Goal: Task Accomplishment & Management: Use online tool/utility

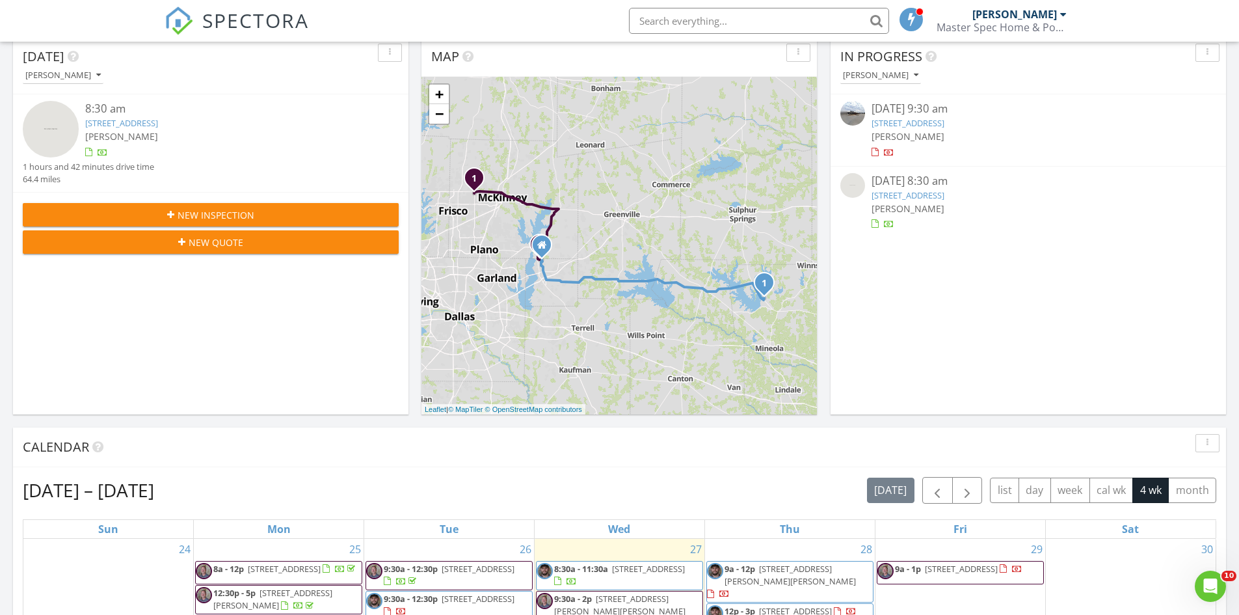
scroll to position [65, 0]
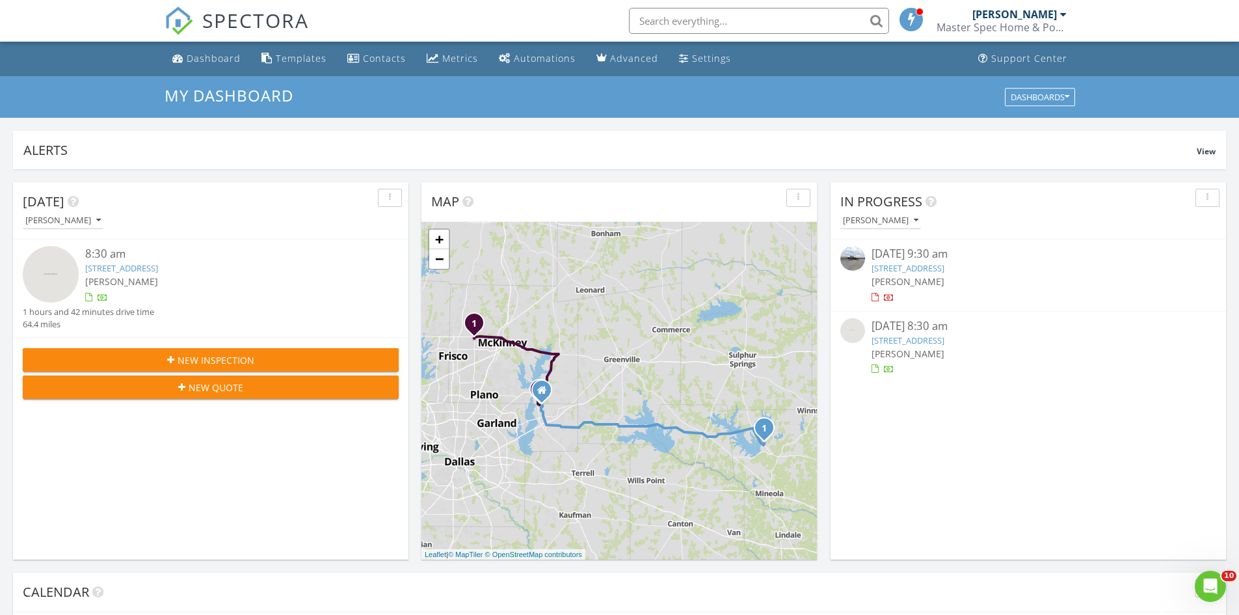
click at [67, 267] on img at bounding box center [51, 274] width 56 height 56
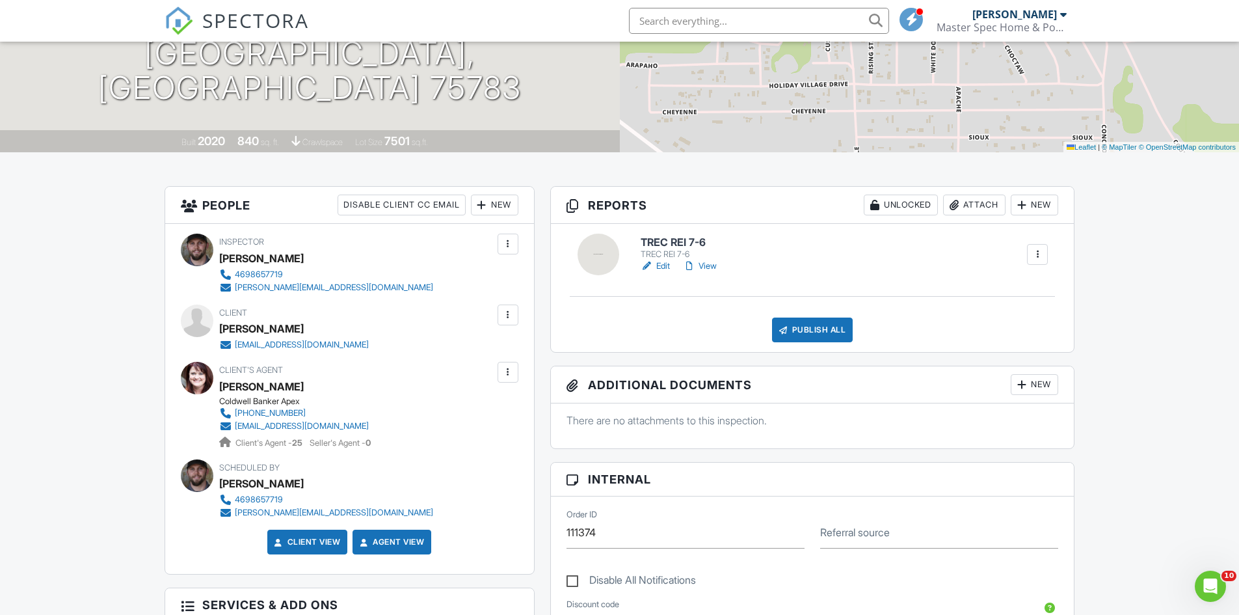
click at [664, 271] on link "Edit" at bounding box center [655, 266] width 29 height 13
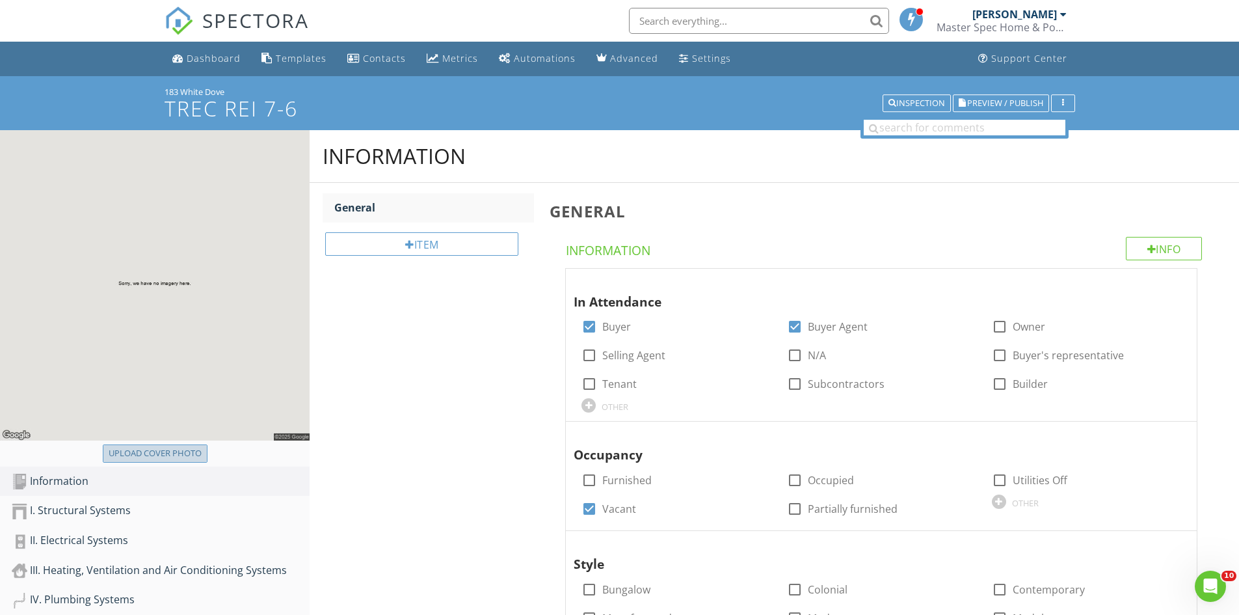
click at [191, 449] on div "Upload cover photo" at bounding box center [155, 453] width 93 height 13
type input "C:\fakepath\IMG_1223.JPG"
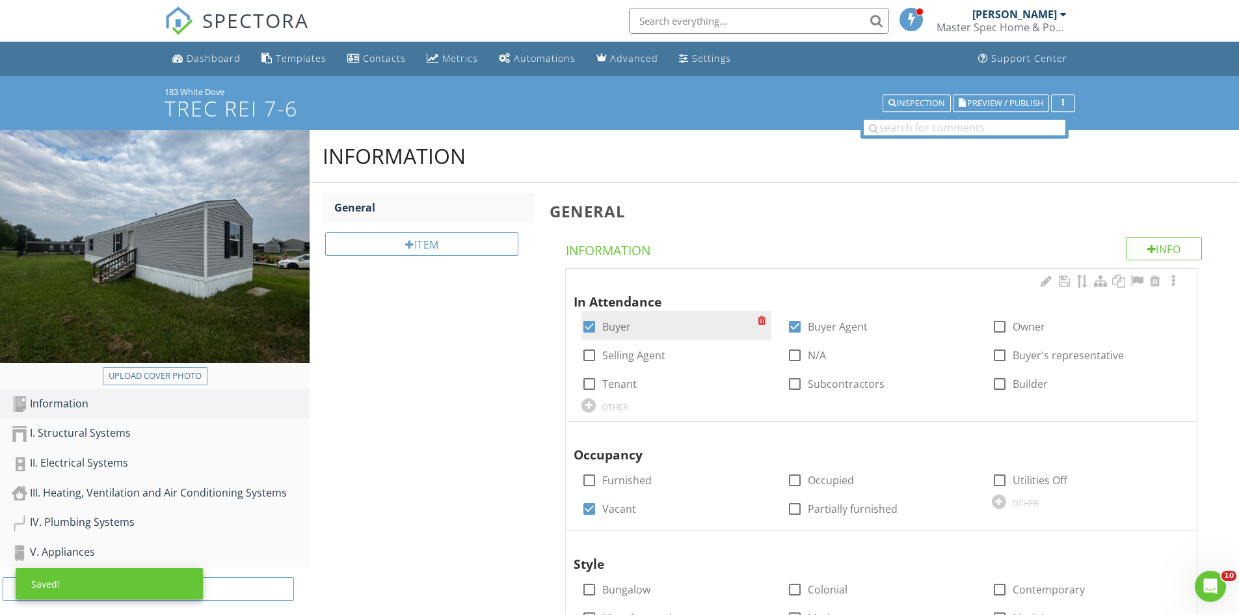
click at [617, 329] on label "Buyer" at bounding box center [616, 326] width 29 height 13
checkbox input "false"
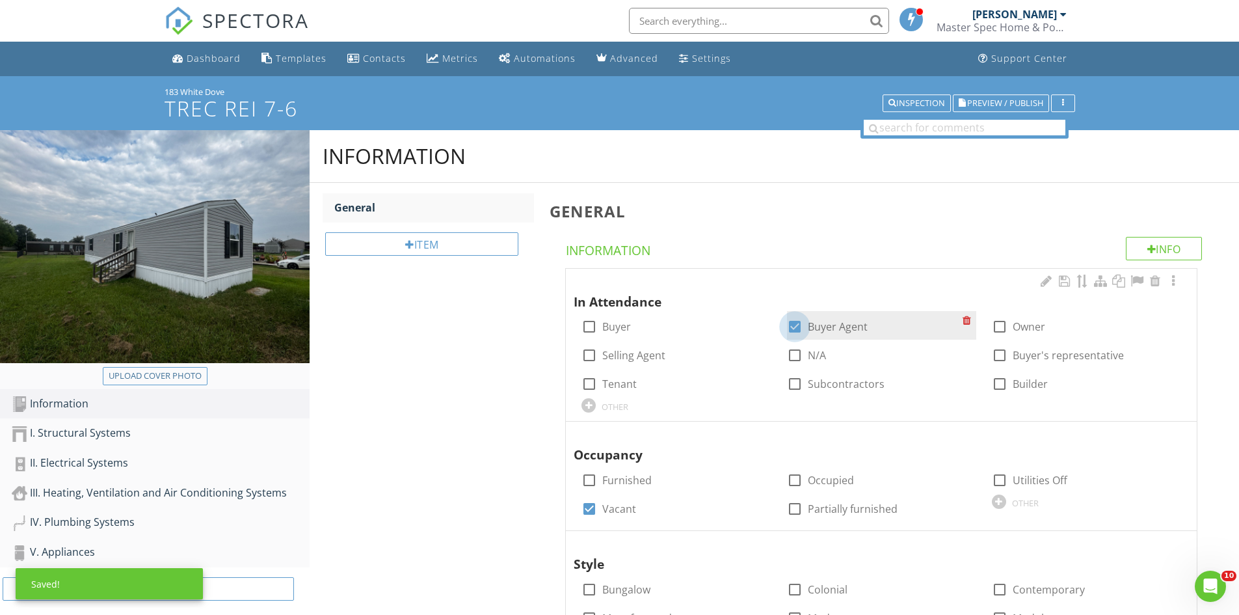
click at [788, 324] on div at bounding box center [795, 327] width 22 height 22
checkbox input "false"
click at [791, 354] on div at bounding box center [795, 355] width 22 height 22
checkbox input "true"
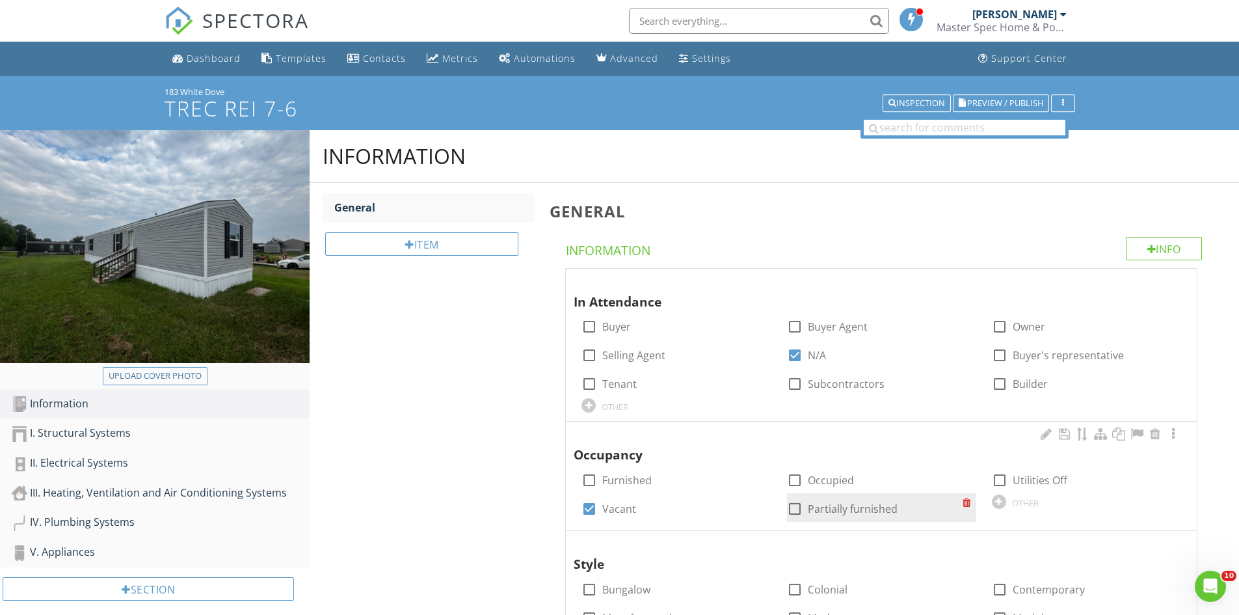
click at [798, 509] on div at bounding box center [795, 509] width 22 height 22
checkbox input "true"
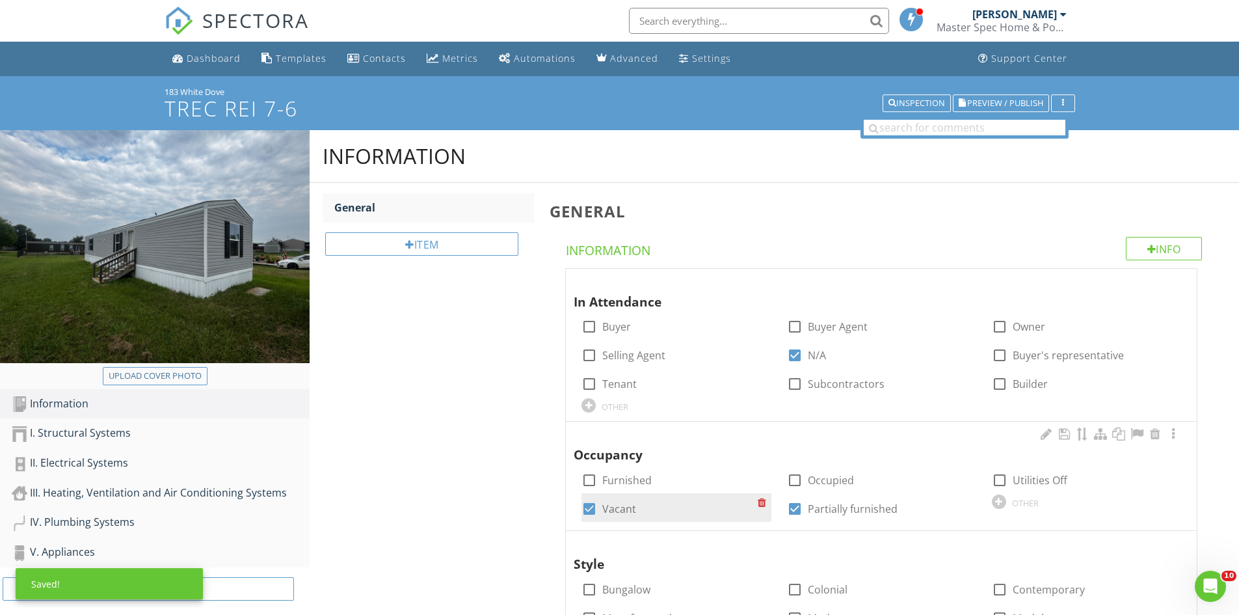
click at [617, 513] on label "Vacant" at bounding box center [619, 508] width 34 height 13
checkbox input "false"
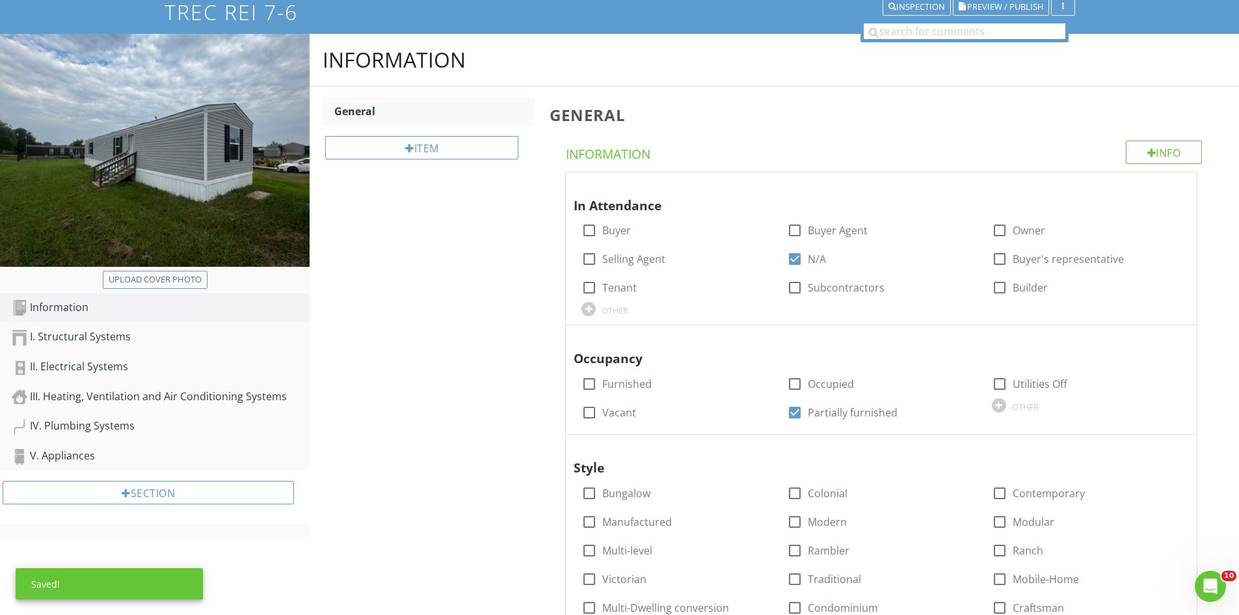
scroll to position [130, 0]
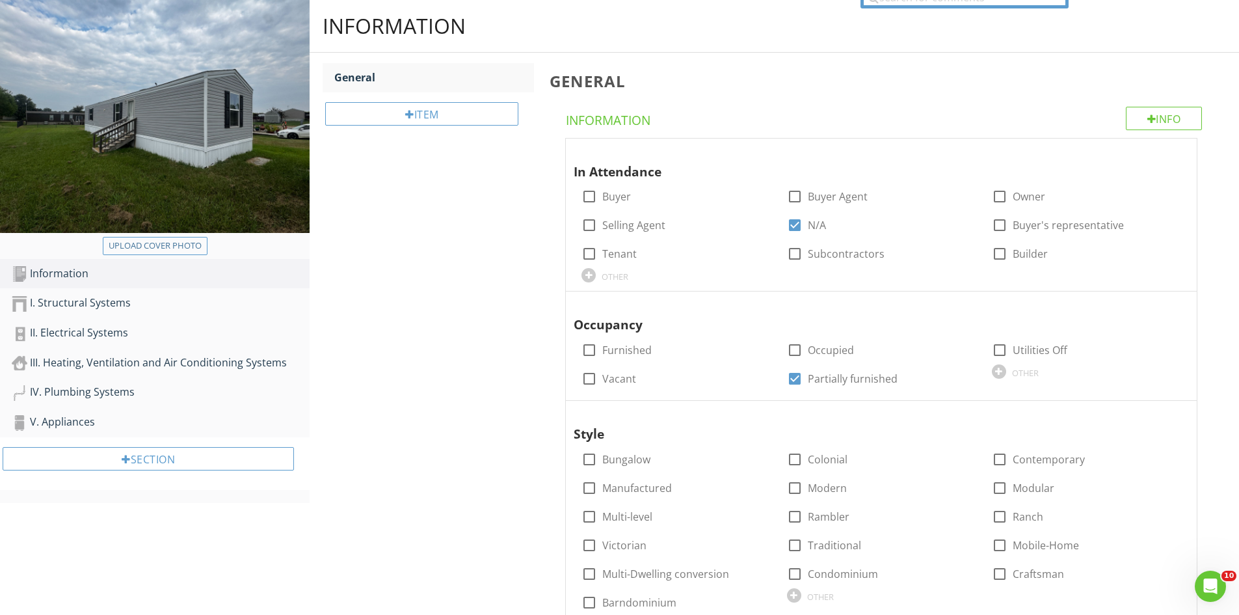
drag, startPoint x: 1194, startPoint y: 214, endPoint x: 1247, endPoint y: 204, distance: 54.4
click at [1194, 215] on div "In Attendance check_box_outline_blank Buyer check_box_outline_blank Buyer Agent…" at bounding box center [881, 215] width 631 height 153
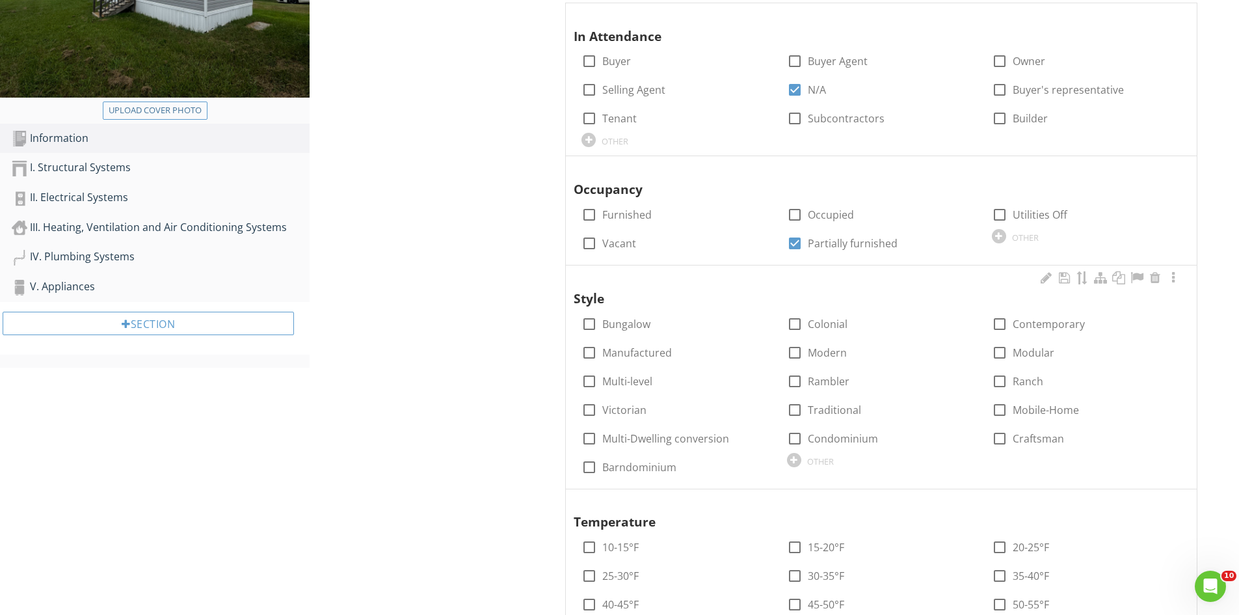
scroll to position [325, 0]
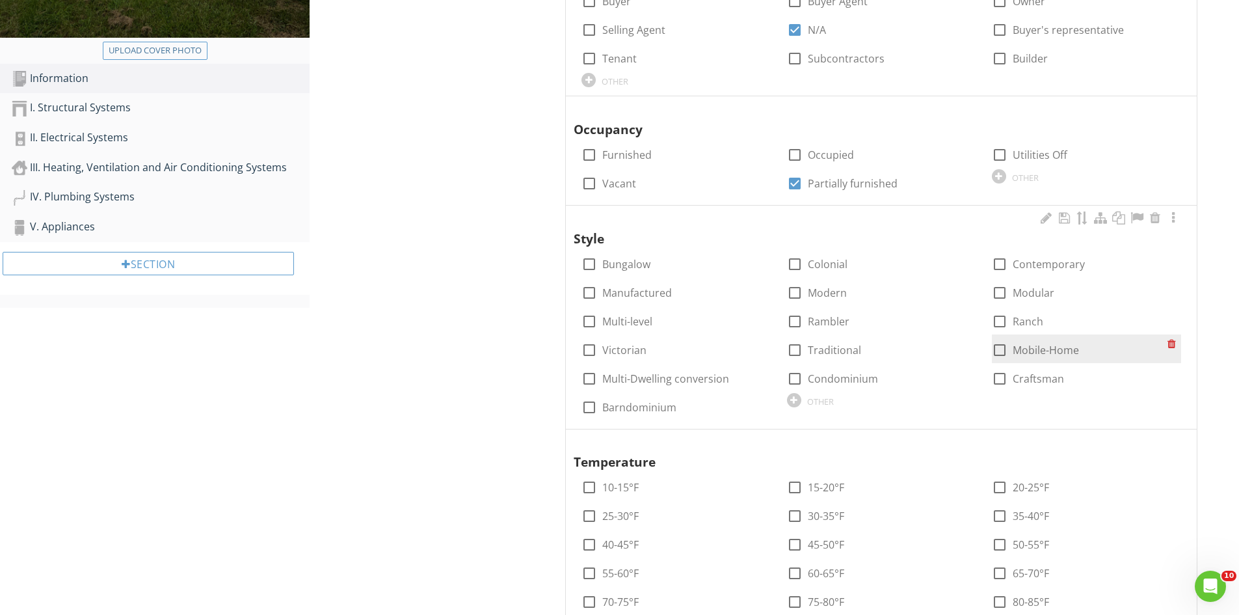
click at [1003, 347] on div at bounding box center [1000, 350] width 22 height 22
checkbox input "true"
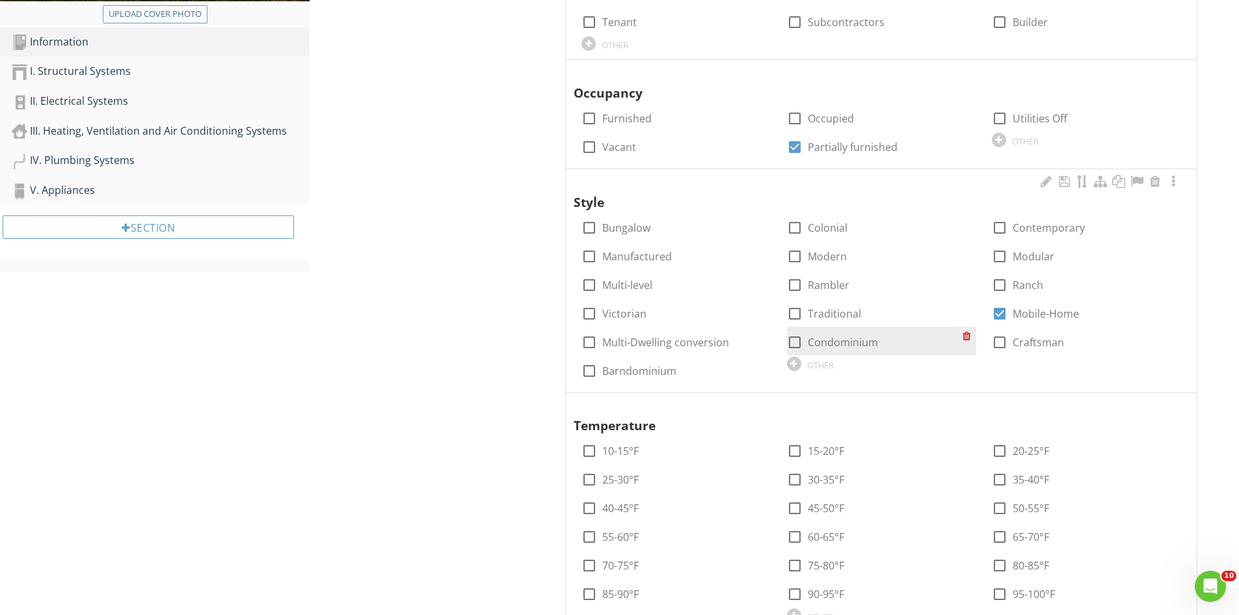
scroll to position [520, 0]
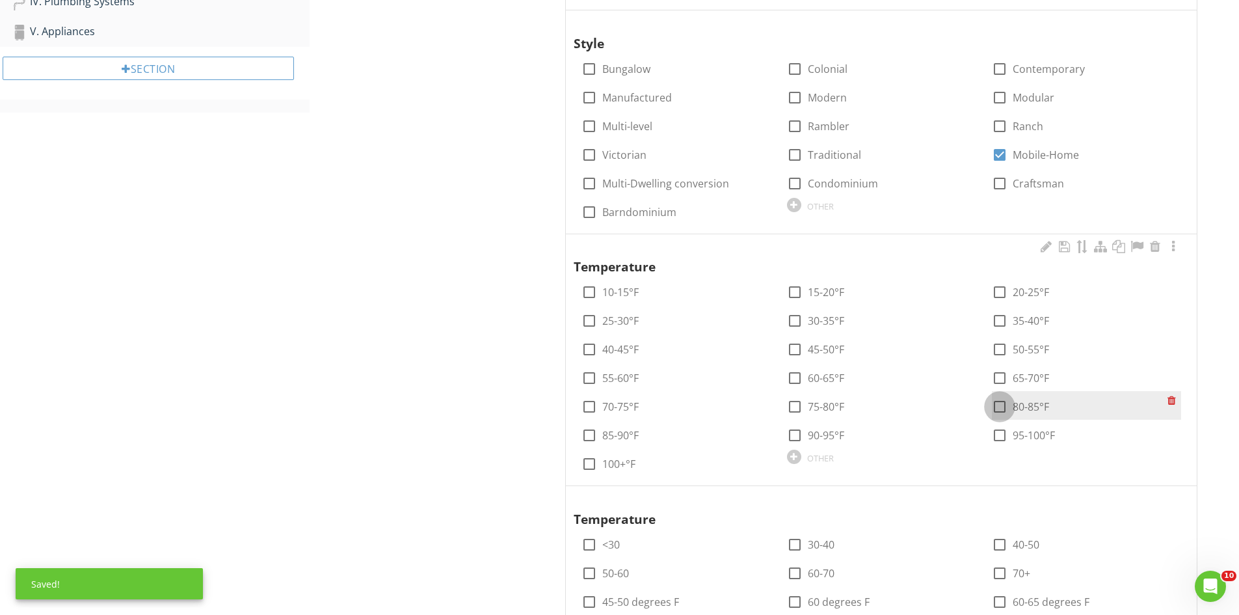
click at [998, 405] on div at bounding box center [1000, 407] width 22 height 22
checkbox input "true"
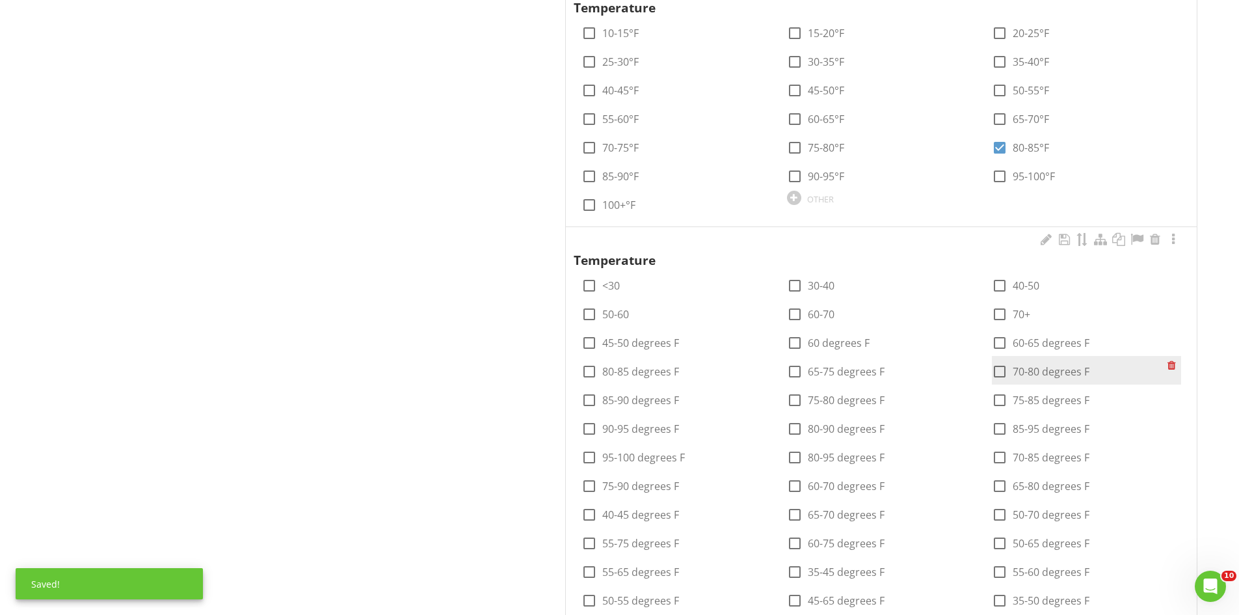
scroll to position [781, 0]
click at [1151, 235] on div at bounding box center [1156, 238] width 16 height 13
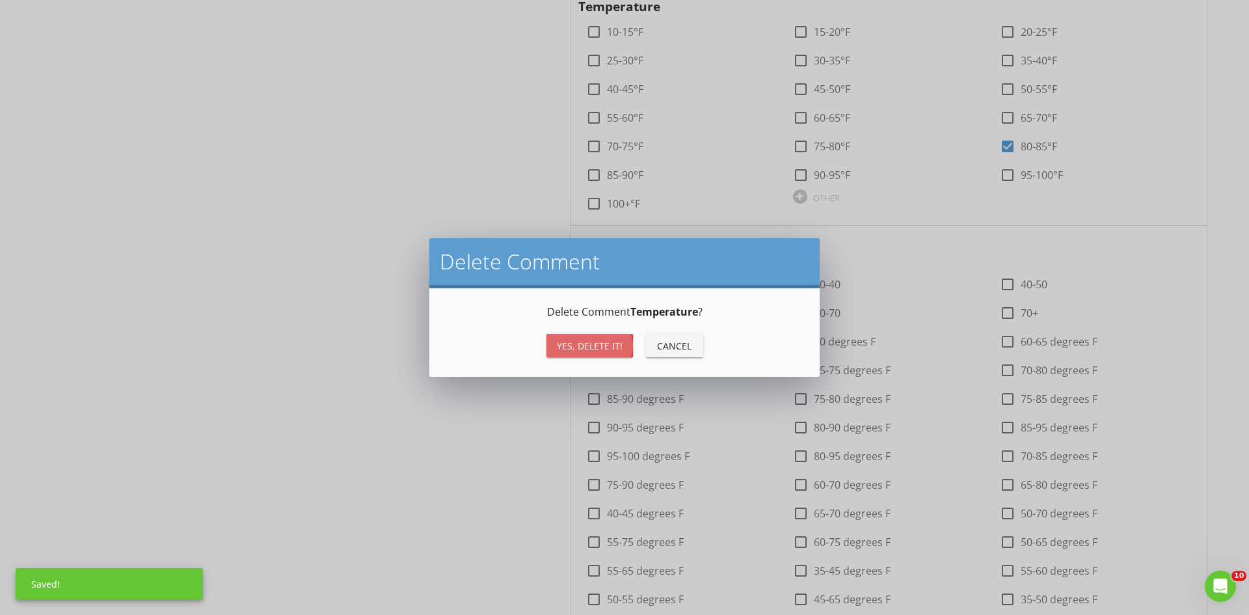
click at [570, 348] on div "Yes, Delete it!" at bounding box center [590, 346] width 66 height 14
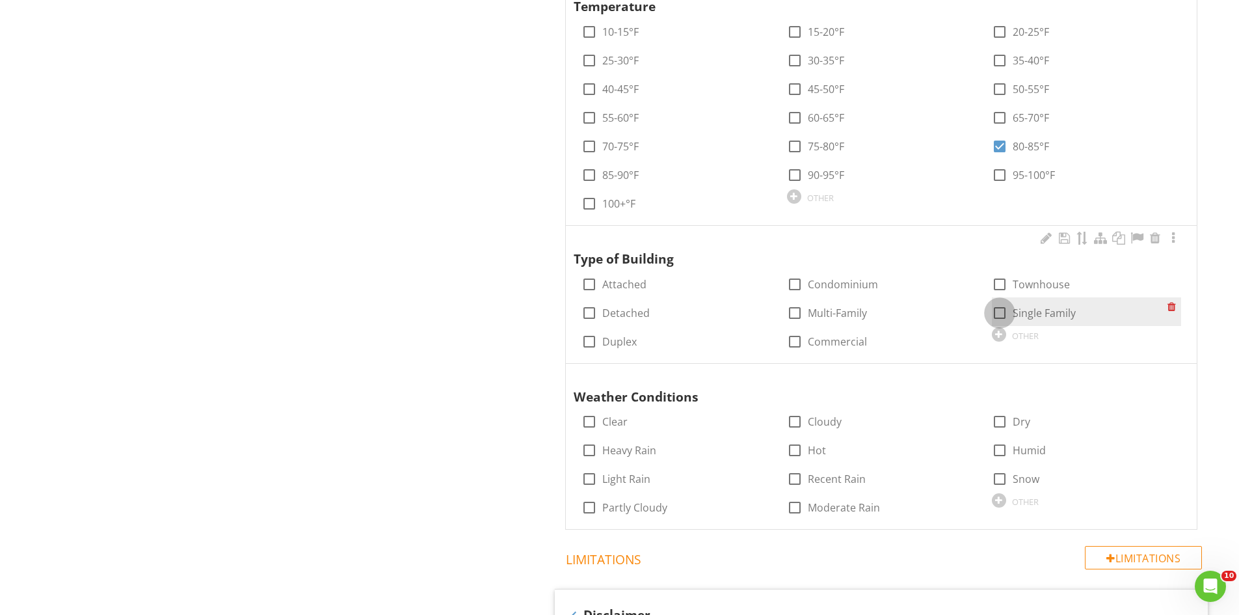
click at [1001, 311] on div at bounding box center [1000, 313] width 22 height 22
checkbox input "true"
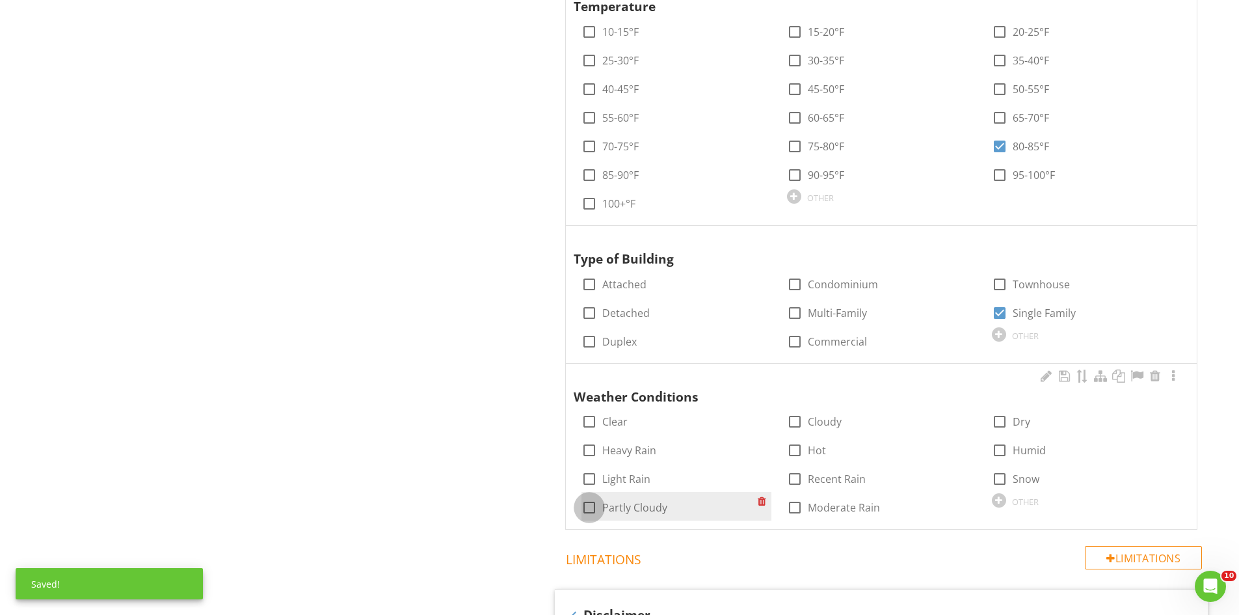
click at [598, 504] on div at bounding box center [589, 507] width 22 height 22
checkbox input "true"
click at [595, 486] on div at bounding box center [589, 479] width 22 height 22
checkbox input "true"
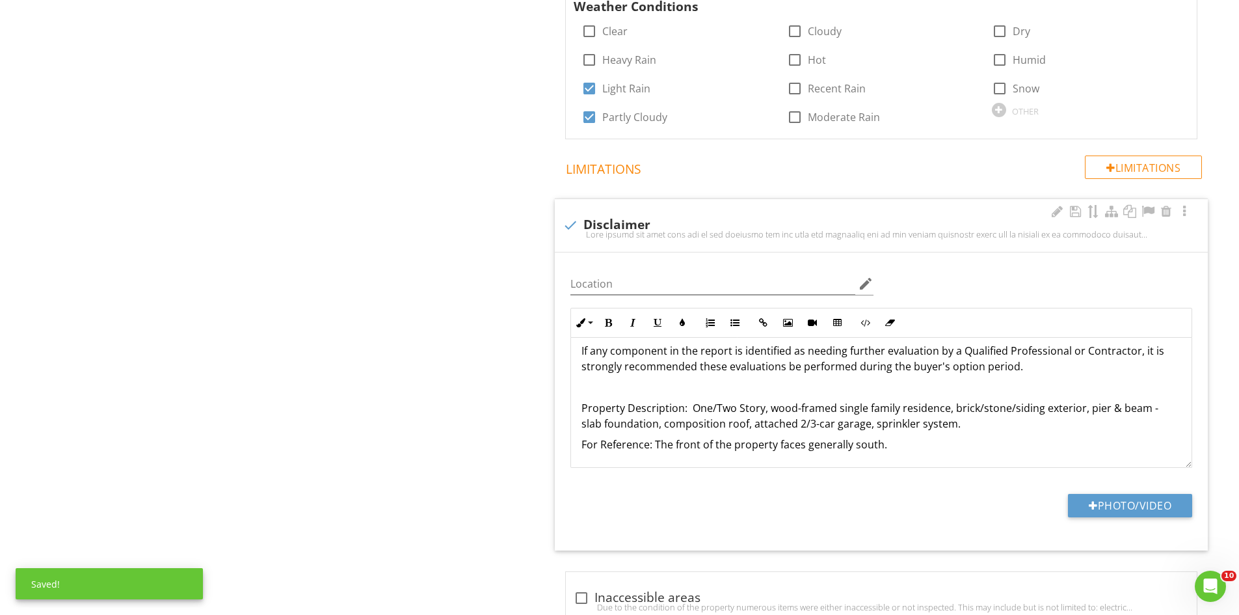
scroll to position [235, 0]
click at [731, 405] on p "Property Description: One/Two Story, wood-framed single family residence, brick…" at bounding box center [882, 414] width 600 height 31
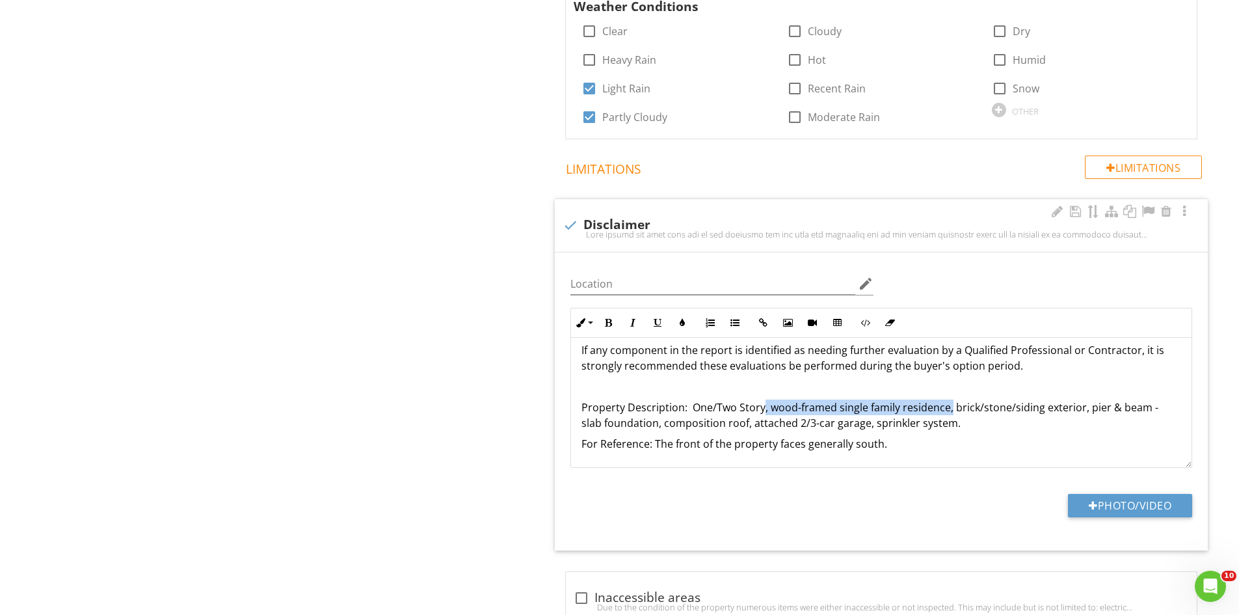
drag, startPoint x: 948, startPoint y: 408, endPoint x: 763, endPoint y: 408, distance: 185.4
click at [763, 408] on p "Property Description: One/Two Story, wood-framed single family residence, brick…" at bounding box center [882, 414] width 600 height 31
drag, startPoint x: 734, startPoint y: 410, endPoint x: 712, endPoint y: 409, distance: 22.1
click at [712, 409] on p "Property Description: One/Two Story brick/stone/siding exterior, pier & beam - …" at bounding box center [882, 414] width 600 height 31
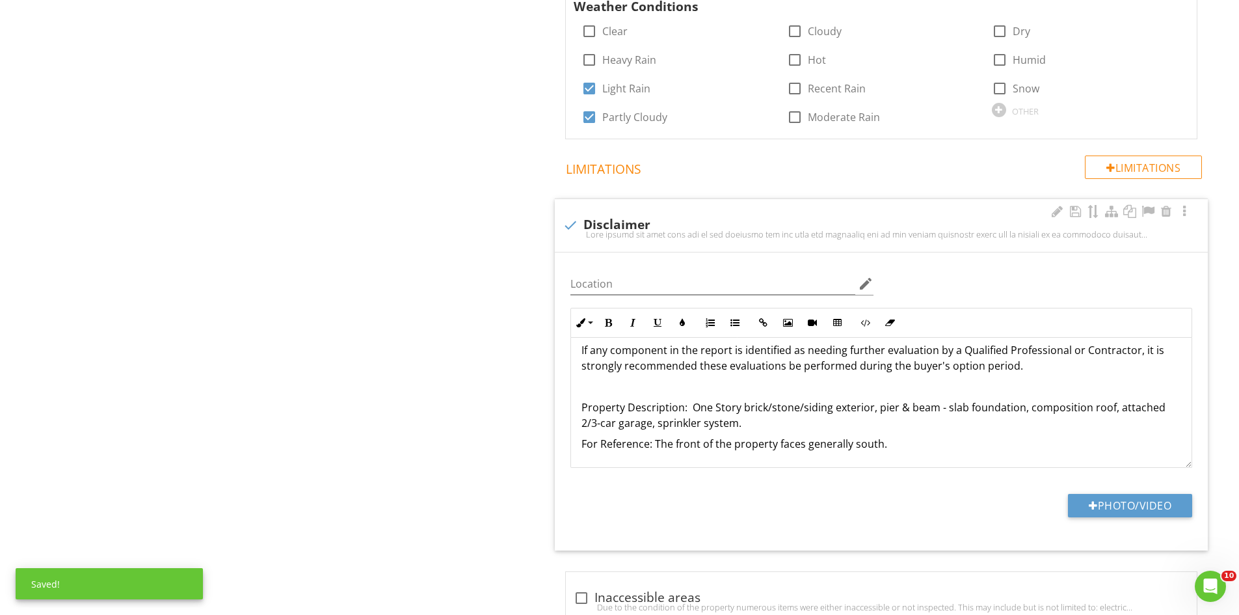
click at [738, 407] on p "Property Description: One Story brick/stone/siding exterior, pier & beam - slab…" at bounding box center [882, 414] width 600 height 31
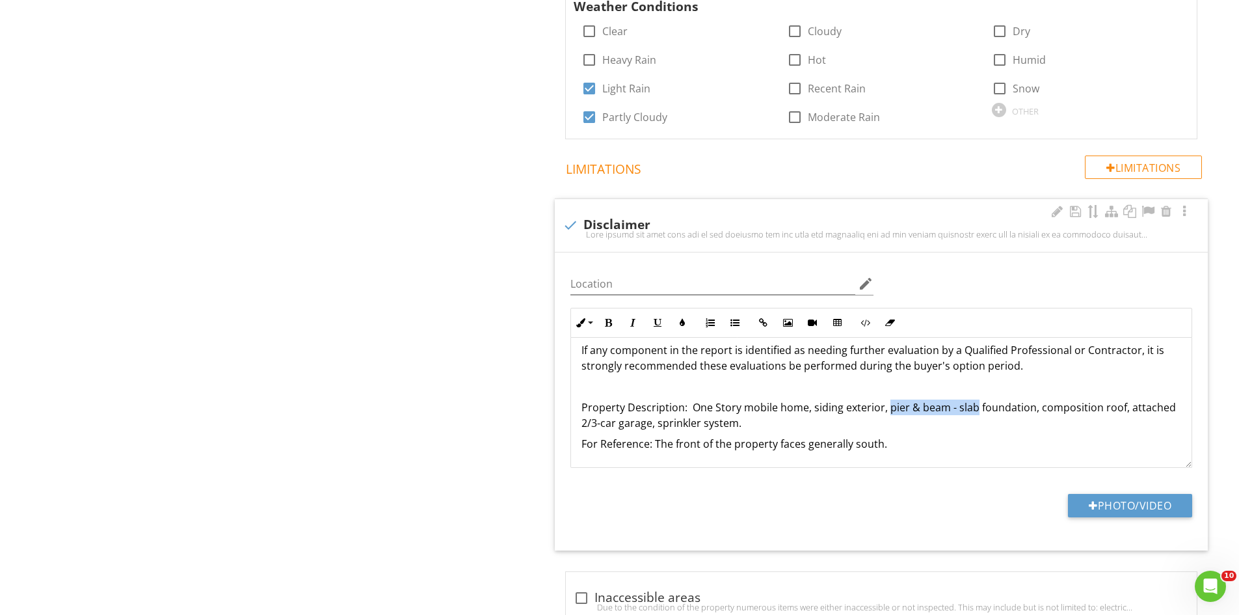
drag, startPoint x: 973, startPoint y: 408, endPoint x: 886, endPoint y: 409, distance: 87.2
click at [886, 409] on p "Property Description: One Story mobile home, siding exterior, pier & beam - sla…" at bounding box center [882, 414] width 600 height 31
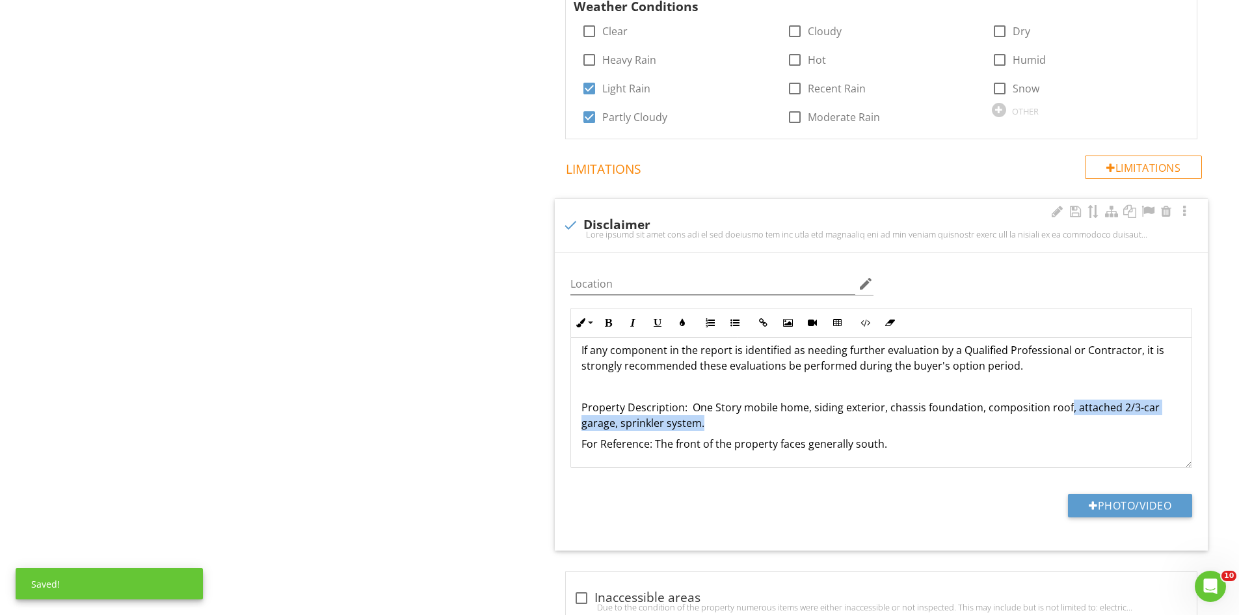
drag, startPoint x: 1065, startPoint y: 409, endPoint x: 1069, endPoint y: 422, distance: 13.8
click at [1069, 422] on p "Property Description: One Story mobile home, siding exterior, chassis foundatio…" at bounding box center [882, 414] width 600 height 31
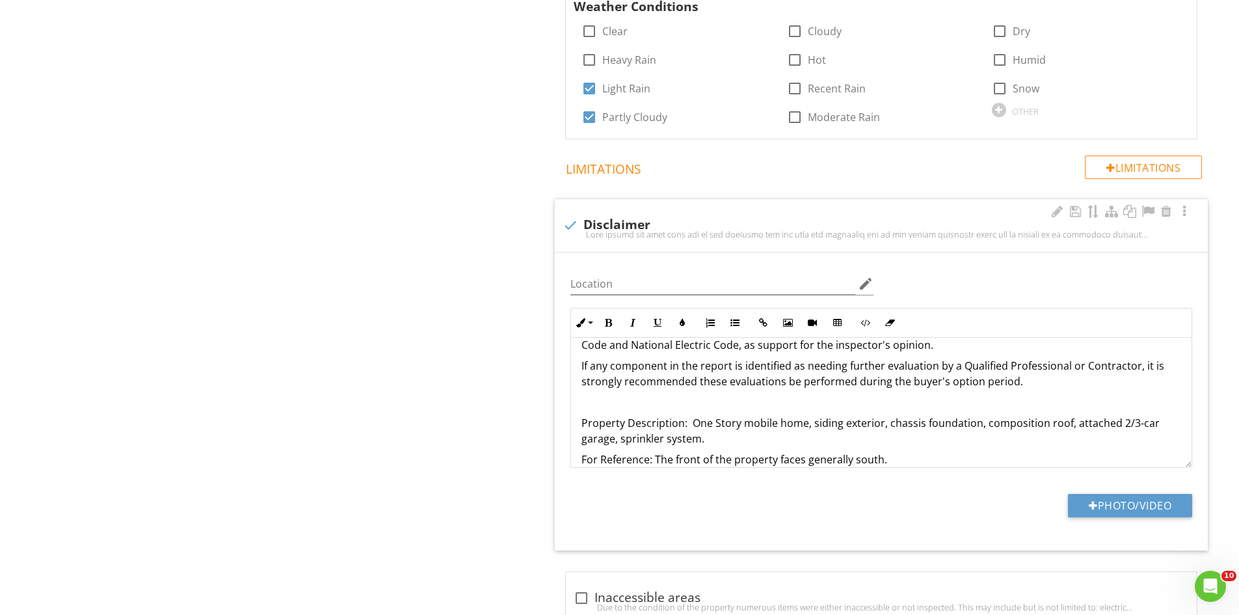
scroll to position [1187, 0]
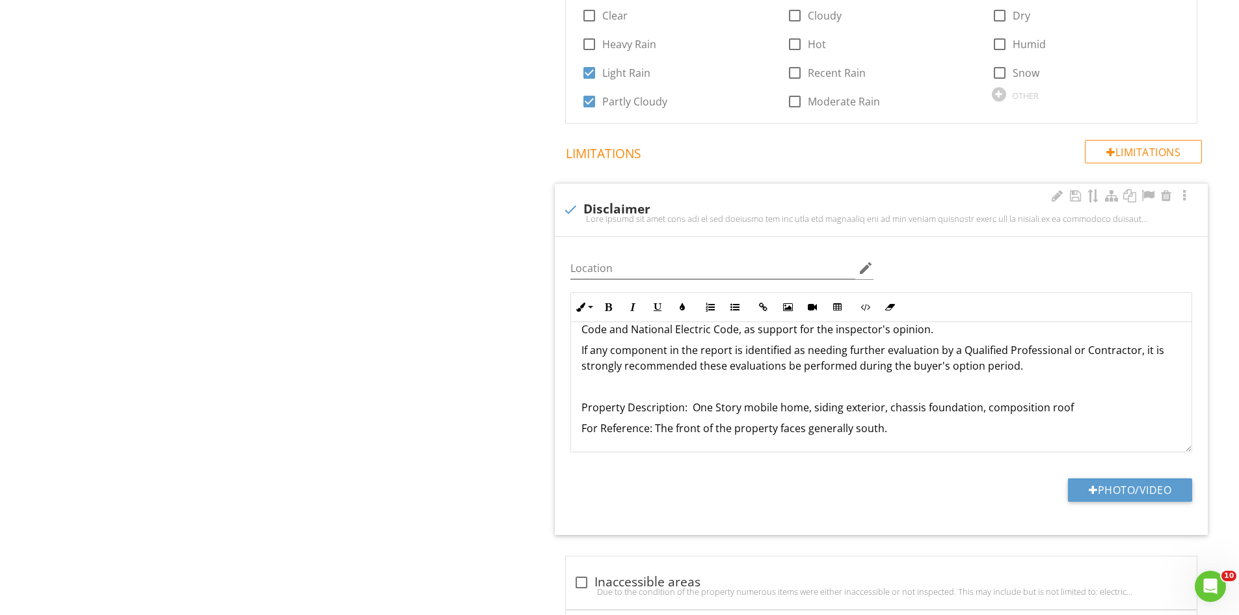
drag, startPoint x: 882, startPoint y: 430, endPoint x: 559, endPoint y: 435, distance: 323.4
click at [559, 435] on div "Location edit Inline Style XLarge Large Normal Small Light Small/Light Bold Ita…" at bounding box center [881, 386] width 653 height 298
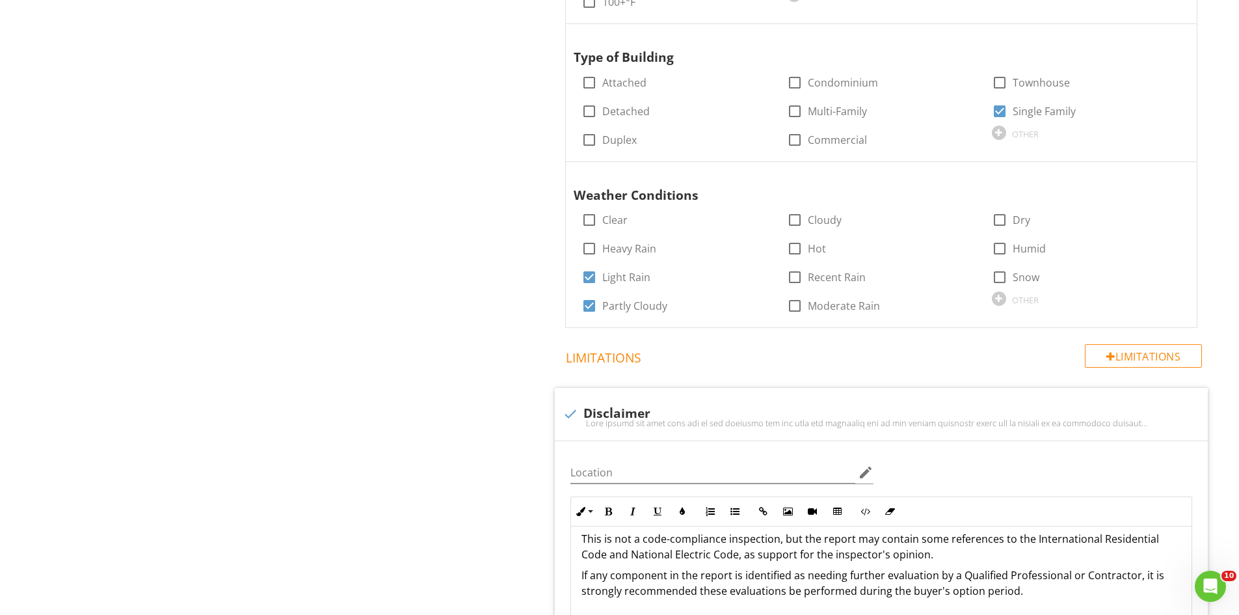
scroll to position [0, 0]
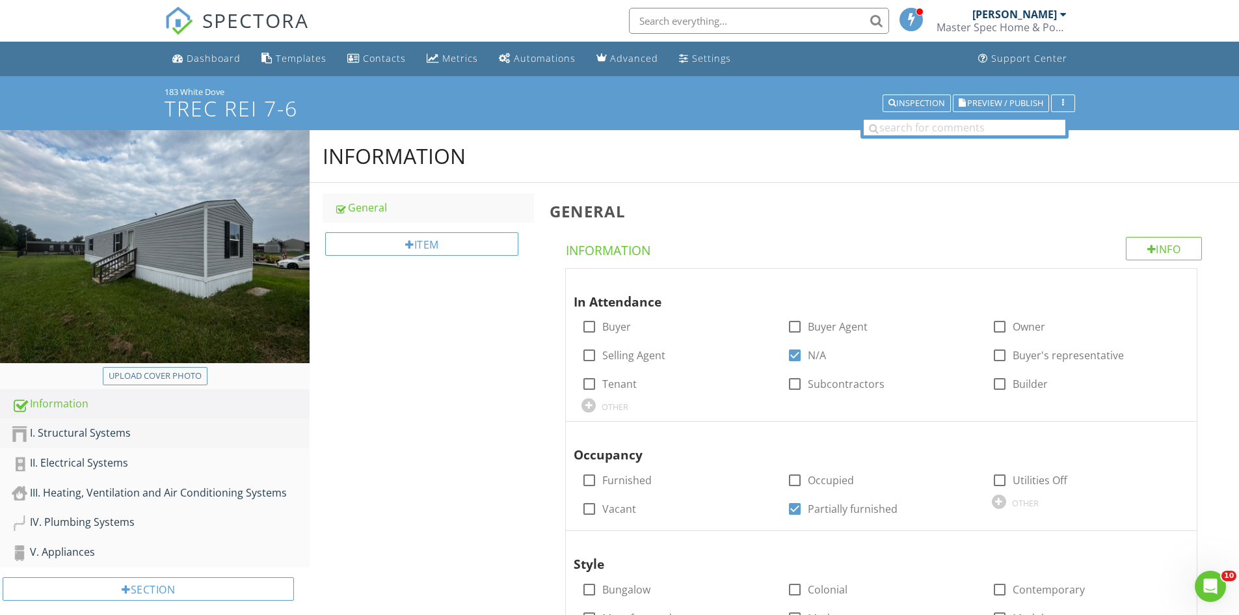
click at [110, 430] on div "I. Structural Systems" at bounding box center [161, 433] width 298 height 17
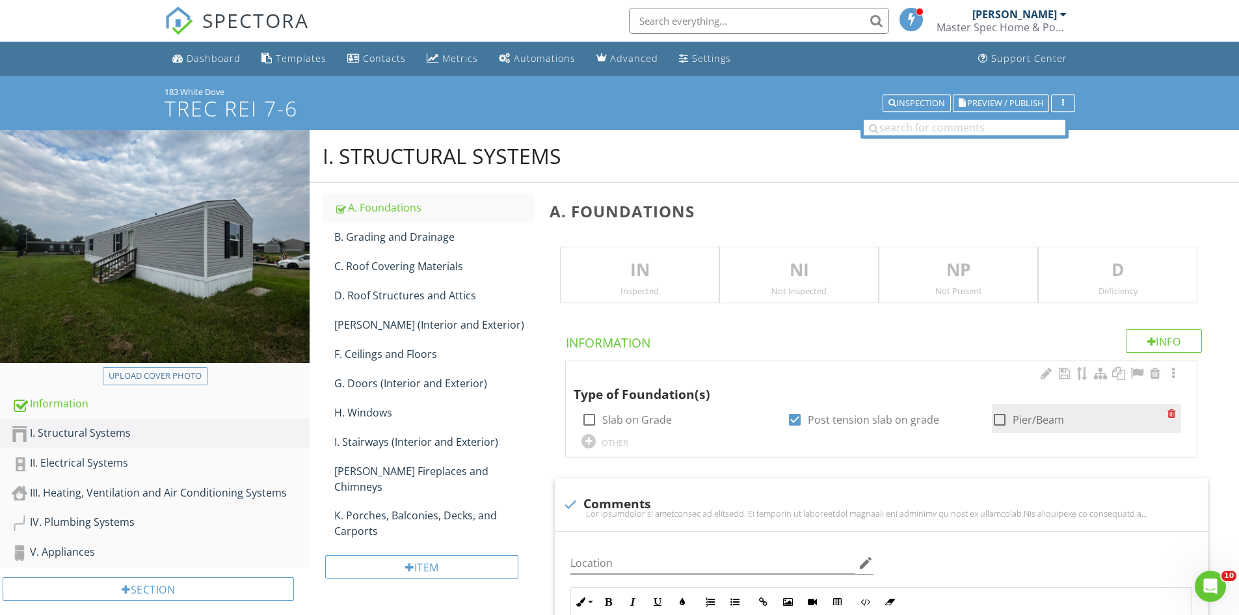
click at [1004, 423] on div at bounding box center [1000, 420] width 22 height 22
checkbox input "true"
click at [793, 420] on div at bounding box center [795, 420] width 22 height 22
checkbox input "false"
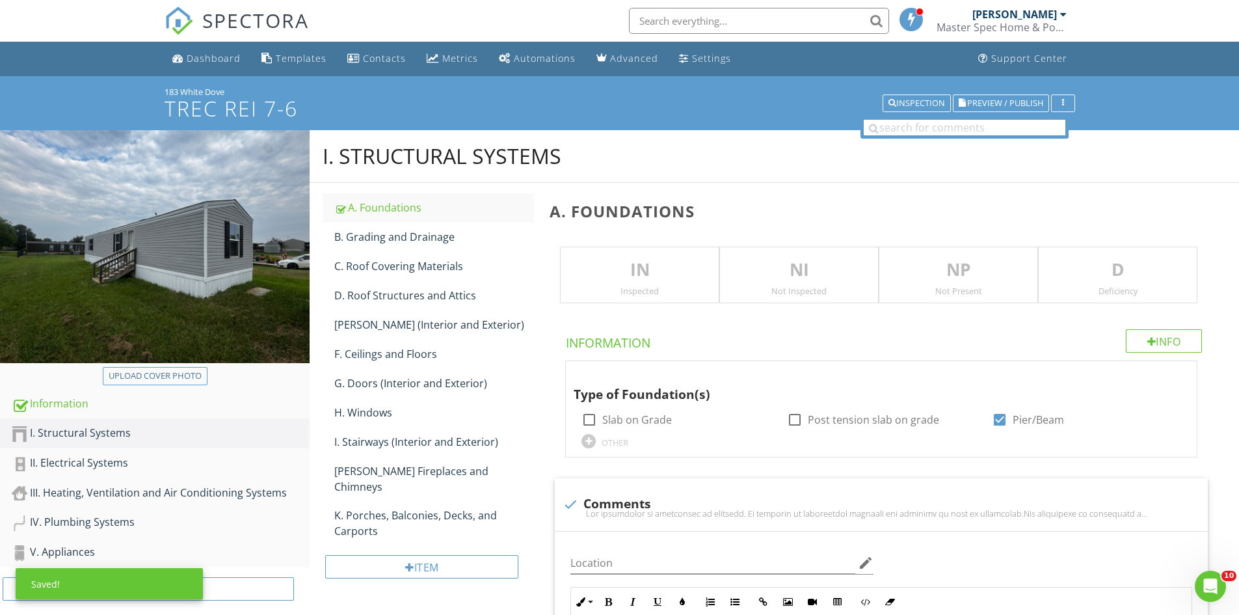
click at [677, 268] on p "IN" at bounding box center [640, 270] width 158 height 26
click at [1073, 289] on div "Deficiency" at bounding box center [1118, 291] width 158 height 10
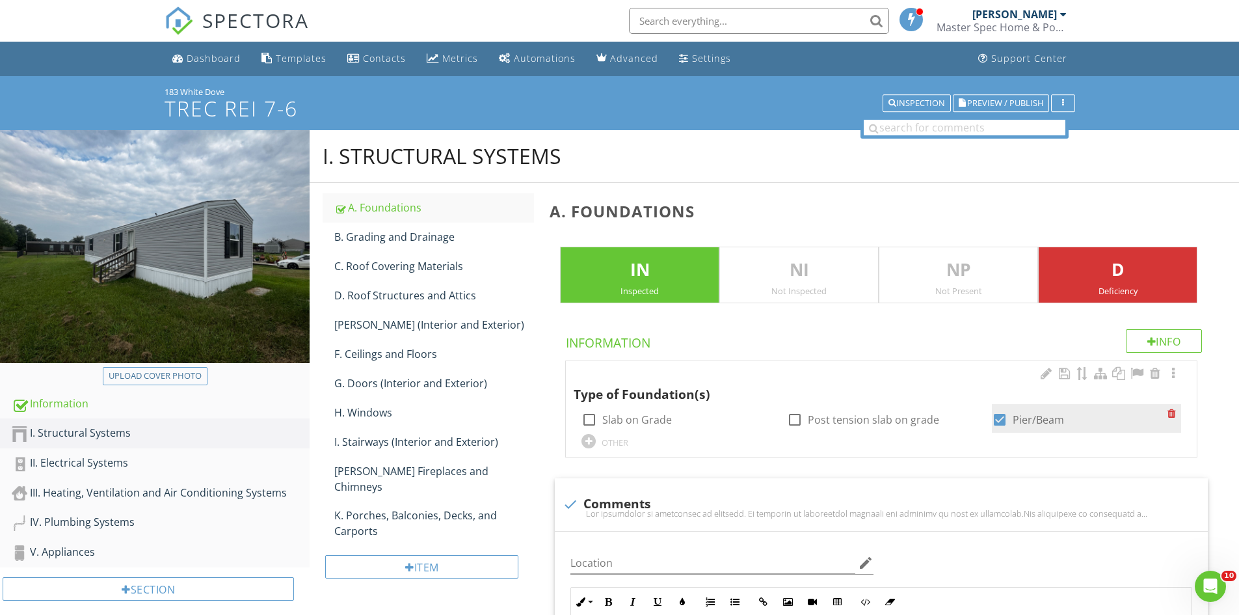
click at [1002, 423] on div at bounding box center [1000, 420] width 22 height 22
checkbox input "false"
click at [602, 438] on div "OTHER" at bounding box center [615, 442] width 27 height 10
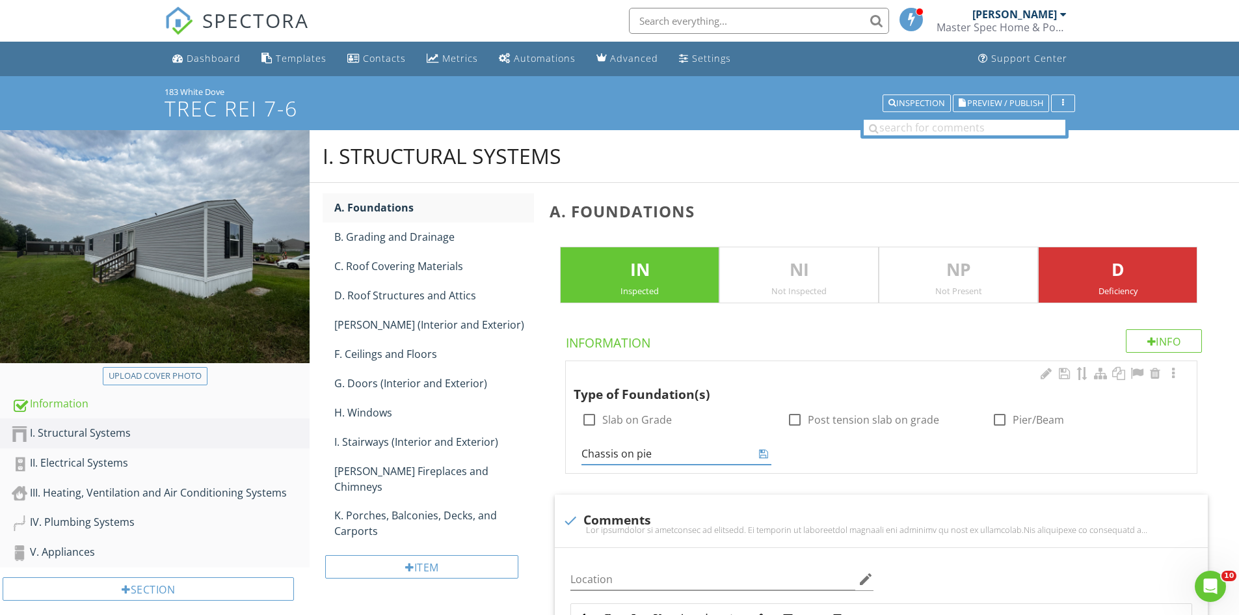
type input "Chassis on pier"
click at [761, 454] on icon at bounding box center [763, 453] width 9 height 10
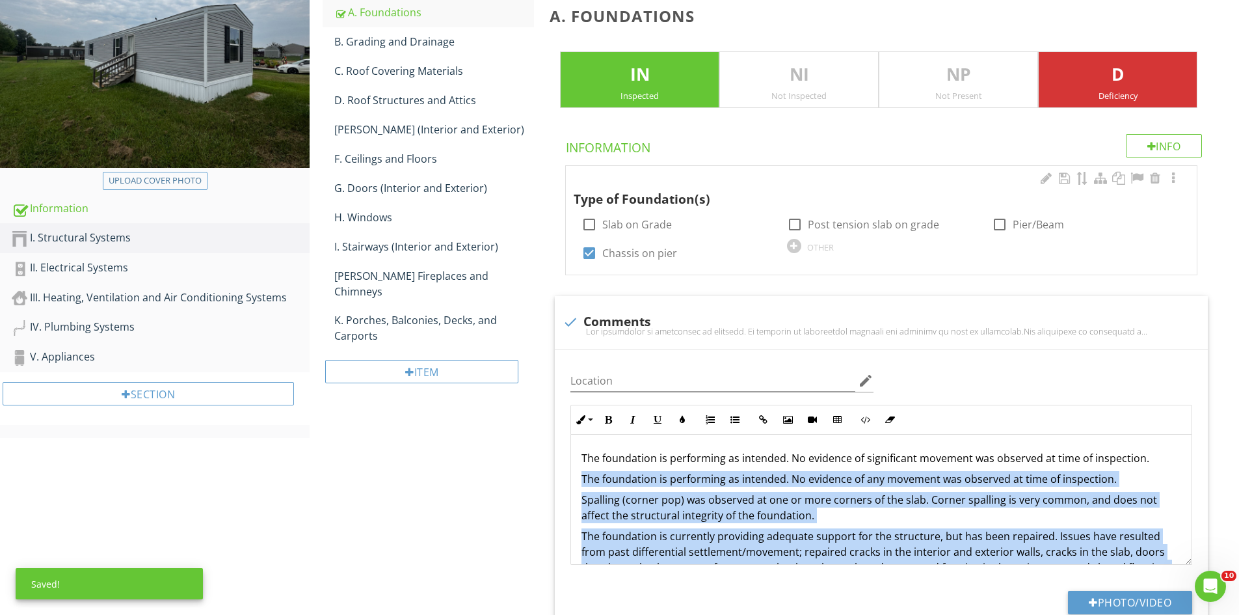
scroll to position [74, 0]
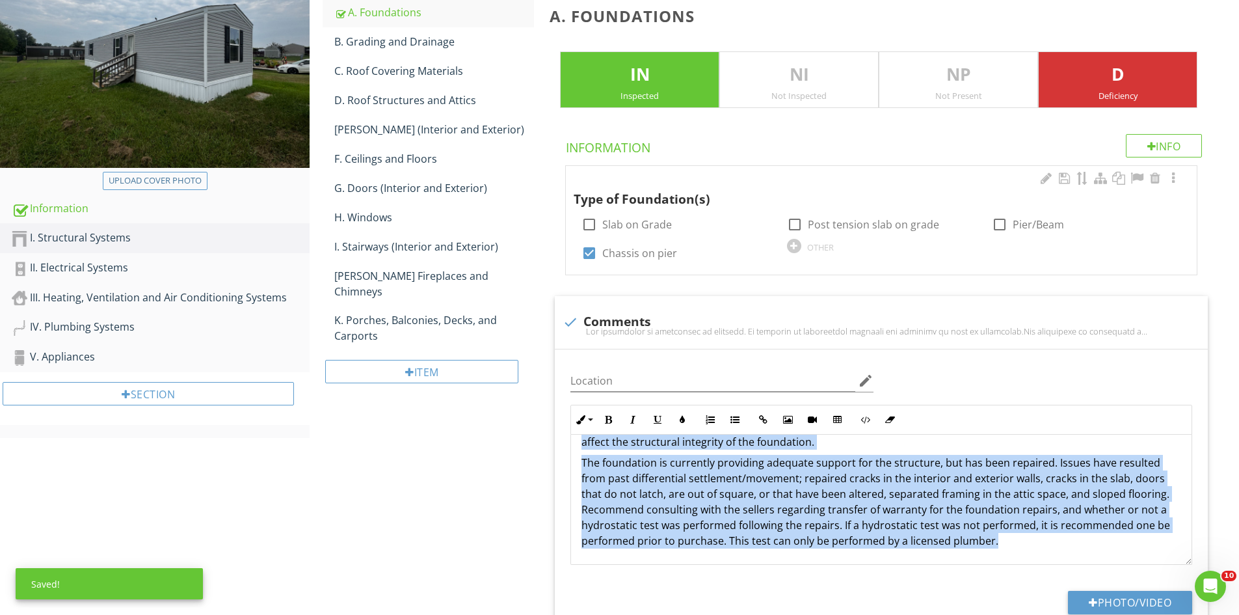
drag, startPoint x: 576, startPoint y: 474, endPoint x: 1248, endPoint y: 585, distance: 681.8
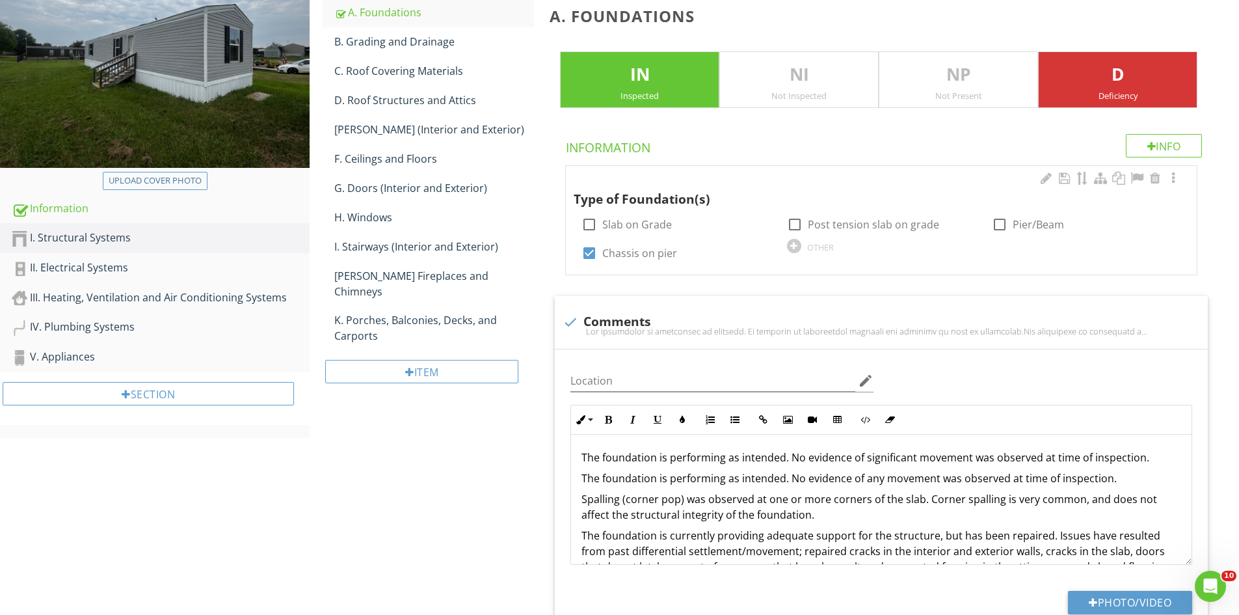
scroll to position [268, 0]
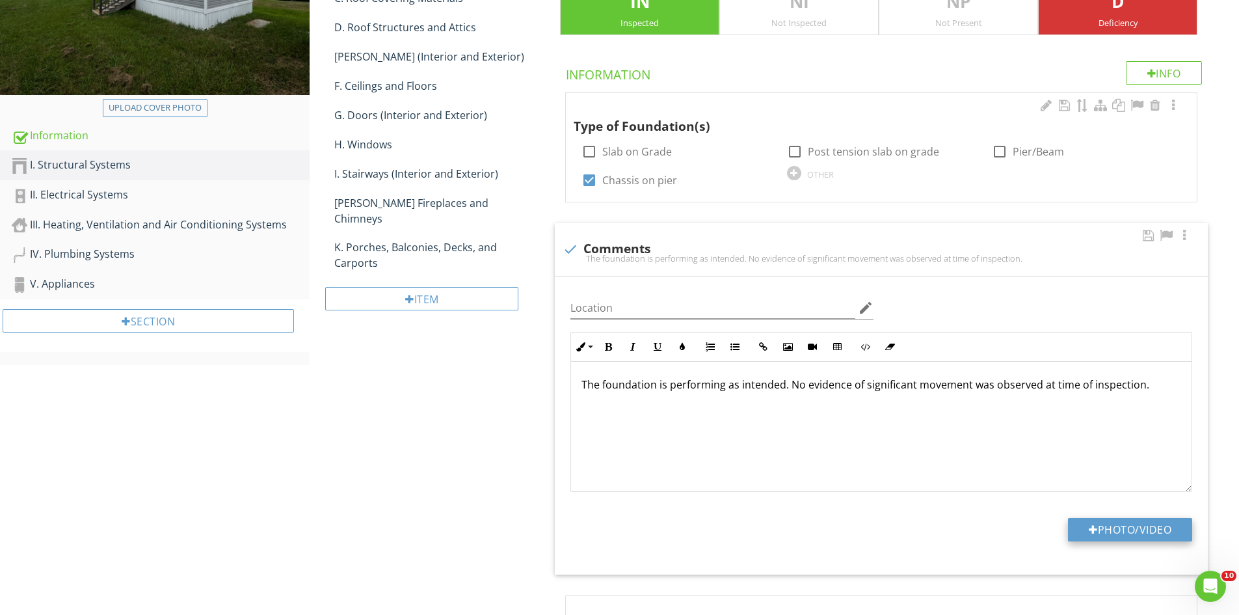
click at [1094, 533] on div at bounding box center [1093, 529] width 9 height 10
type input "C:\fakepath\IMG_1287.JPG"
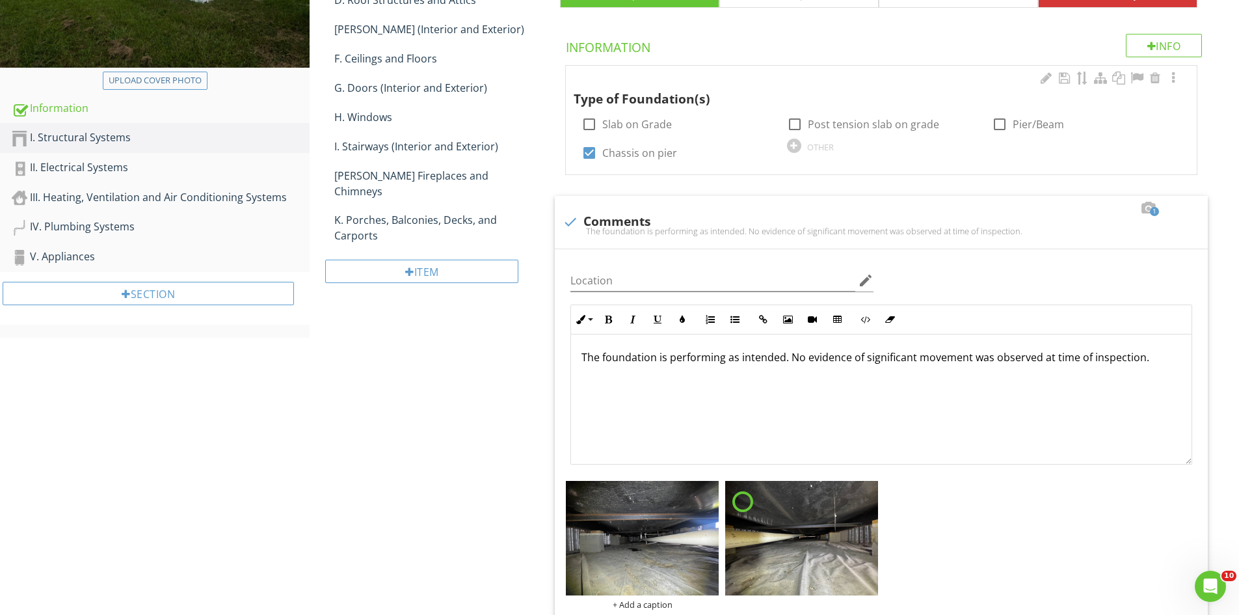
scroll to position [398, 0]
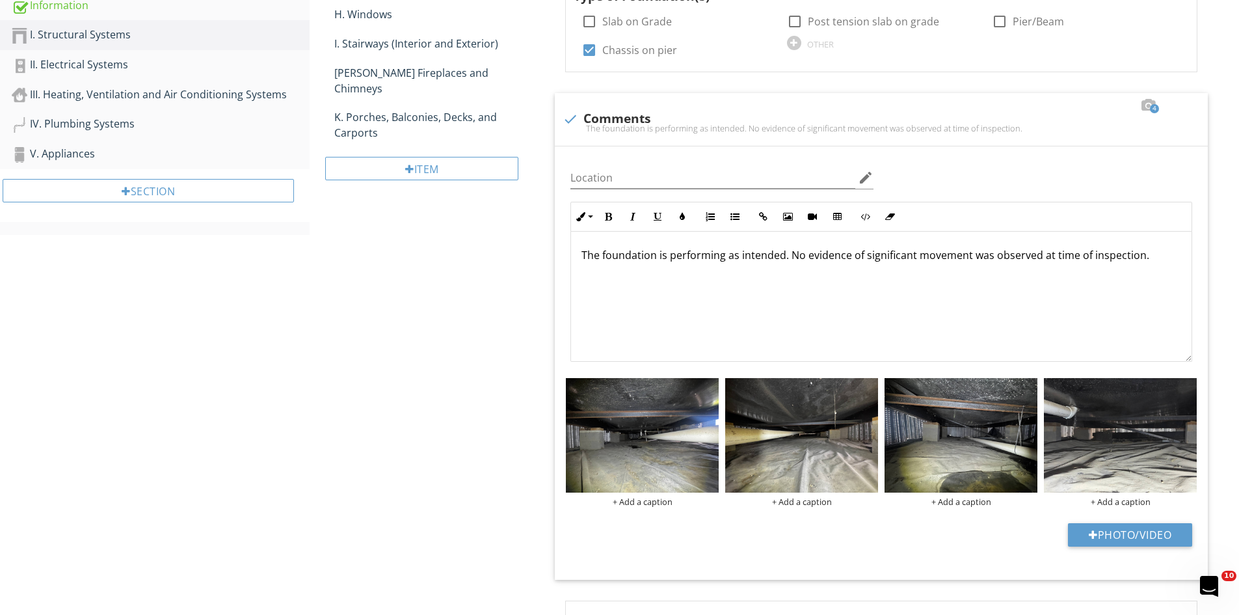
scroll to position [1, 0]
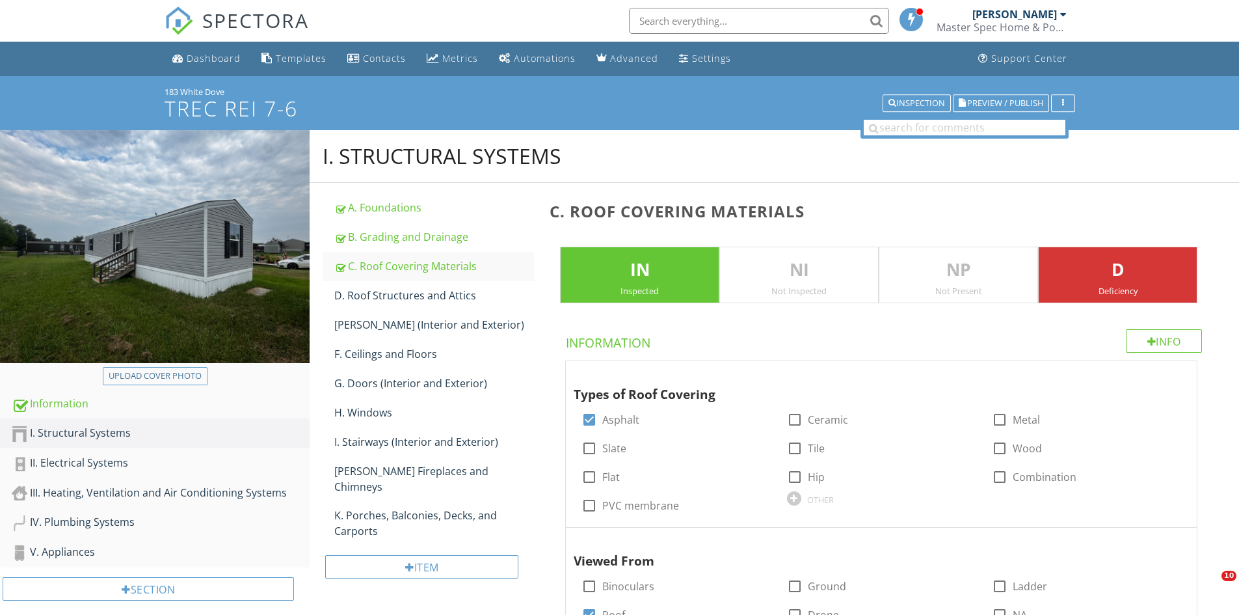
scroll to position [463, 0]
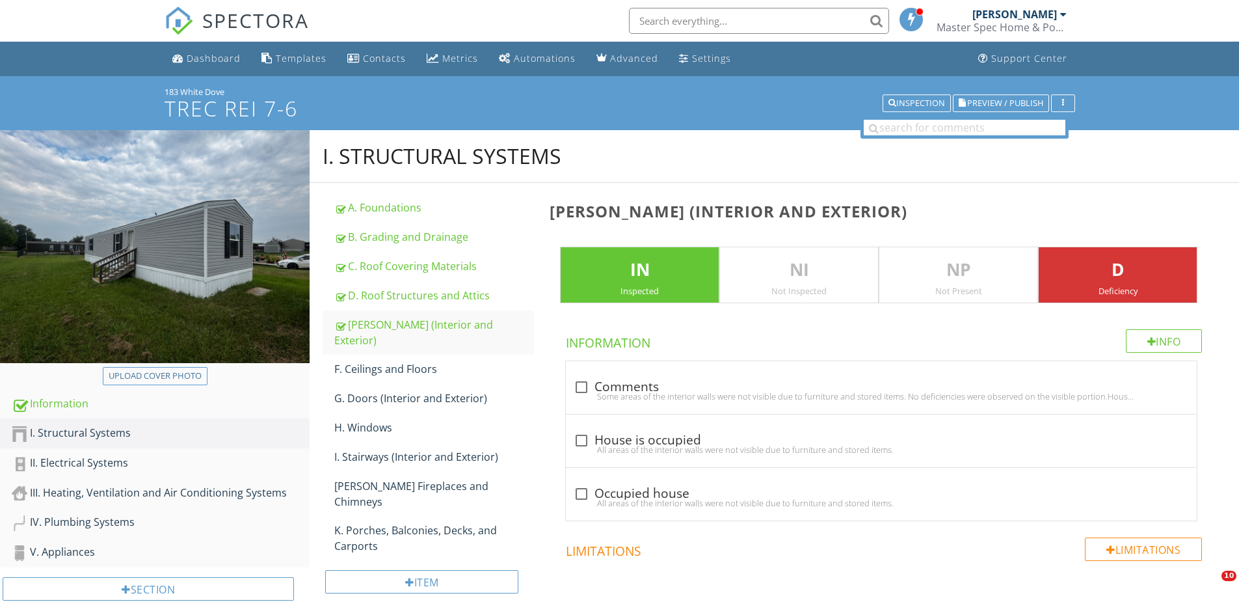
scroll to position [1503, 0]
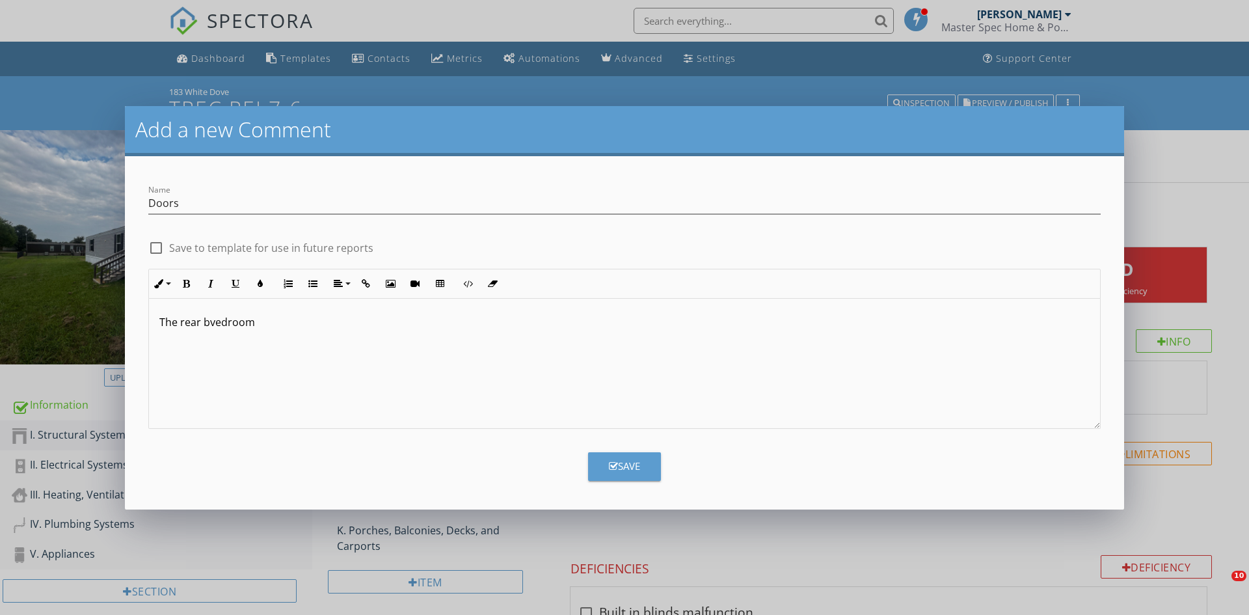
scroll to position [390, 0]
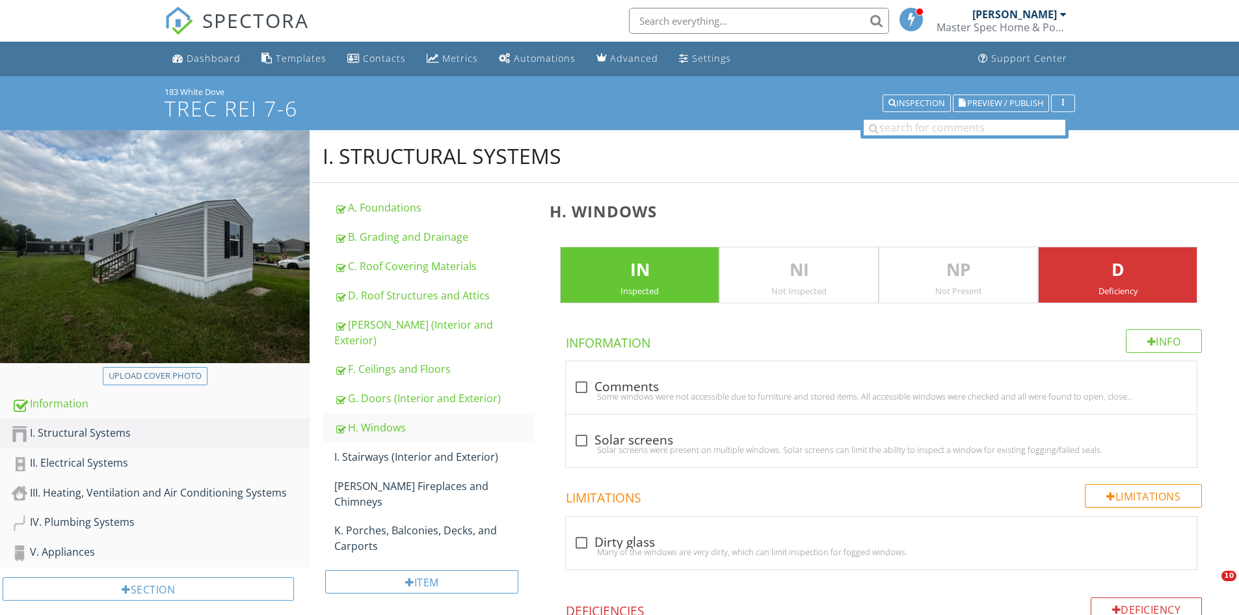
scroll to position [2252, 0]
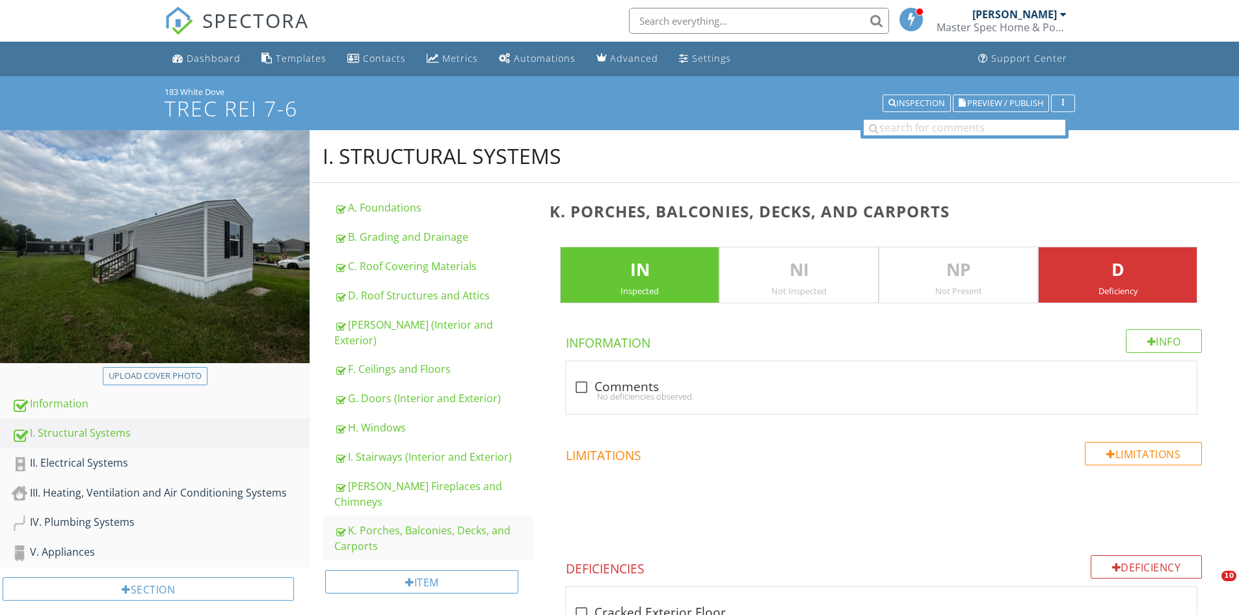
scroll to position [1194, 0]
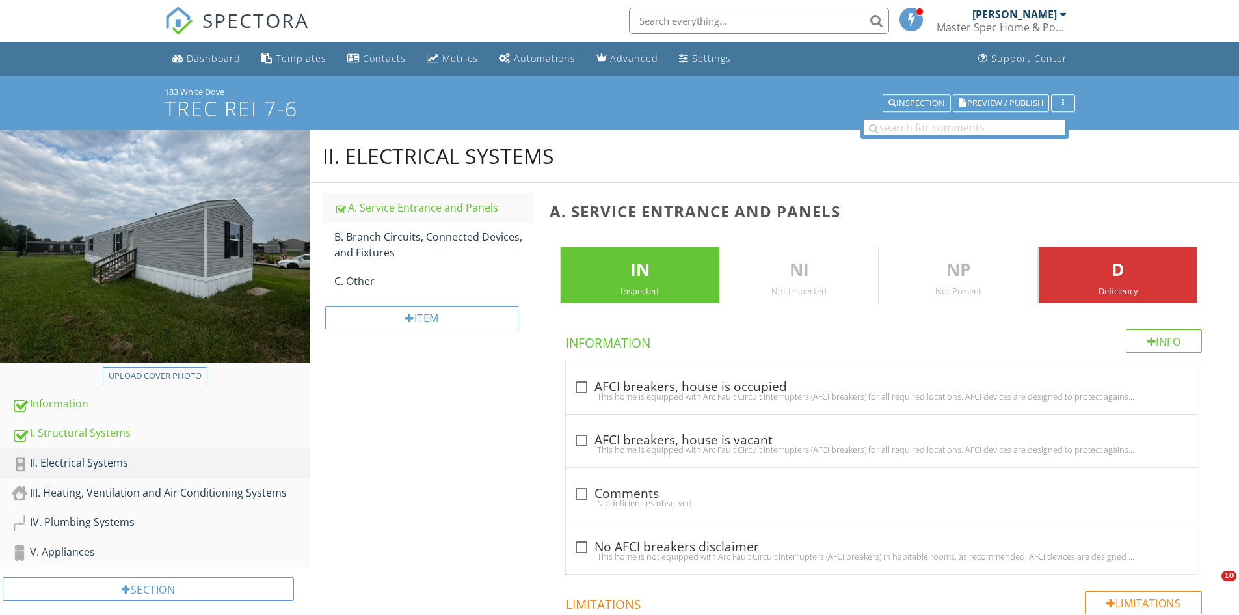
scroll to position [2365, 0]
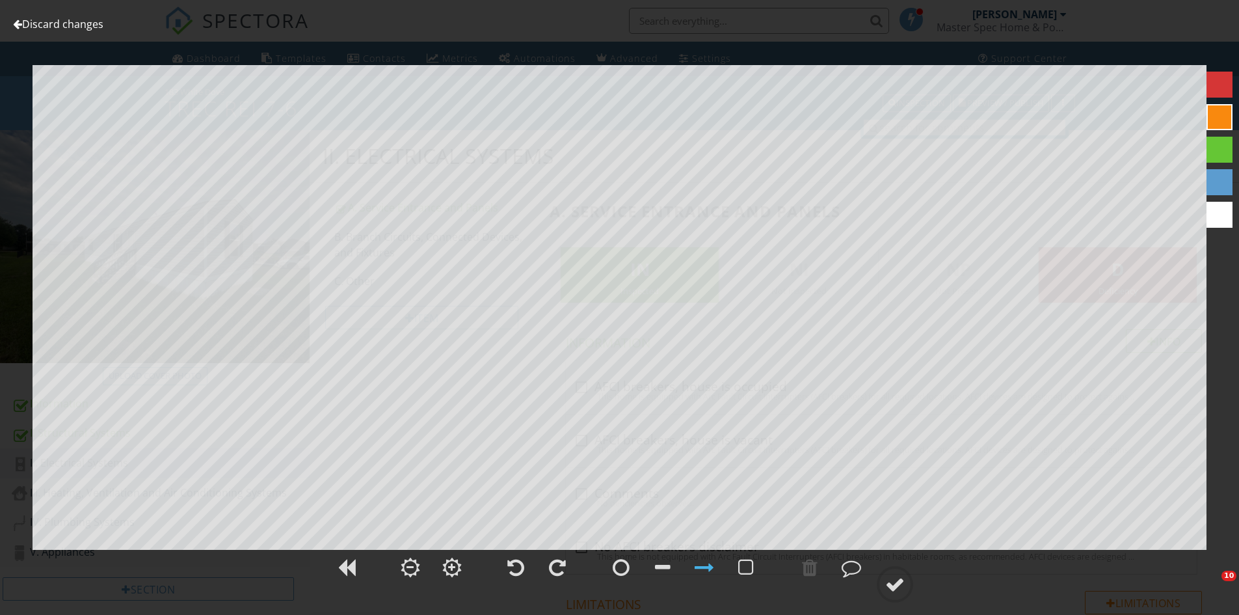
scroll to position [788, 0]
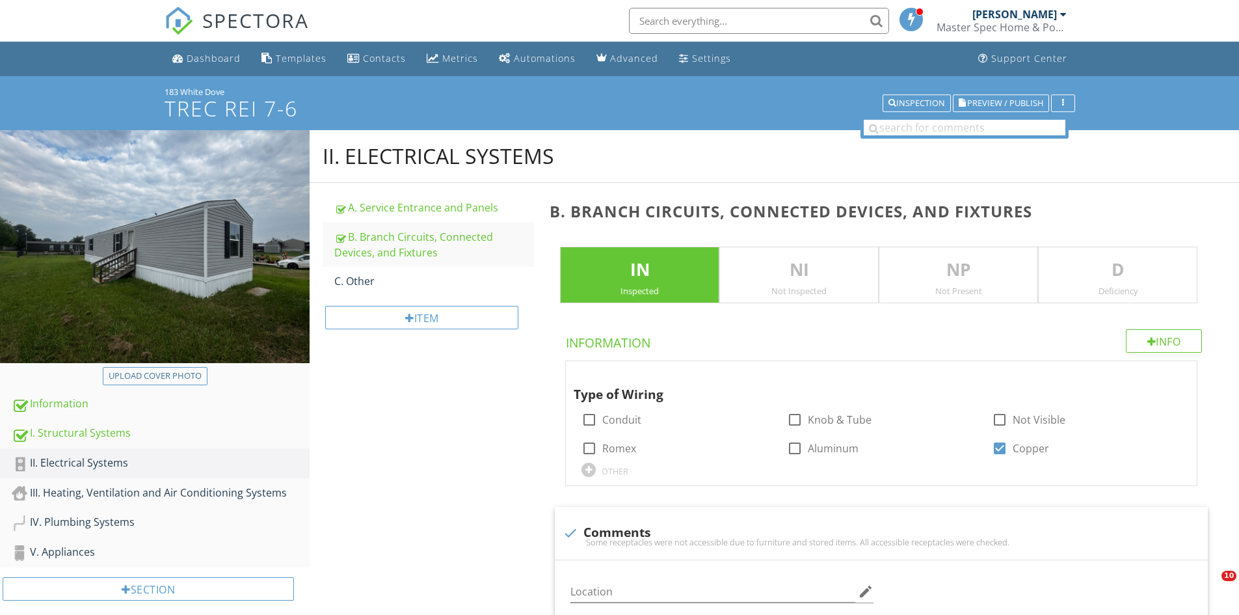
scroll to position [3285, 0]
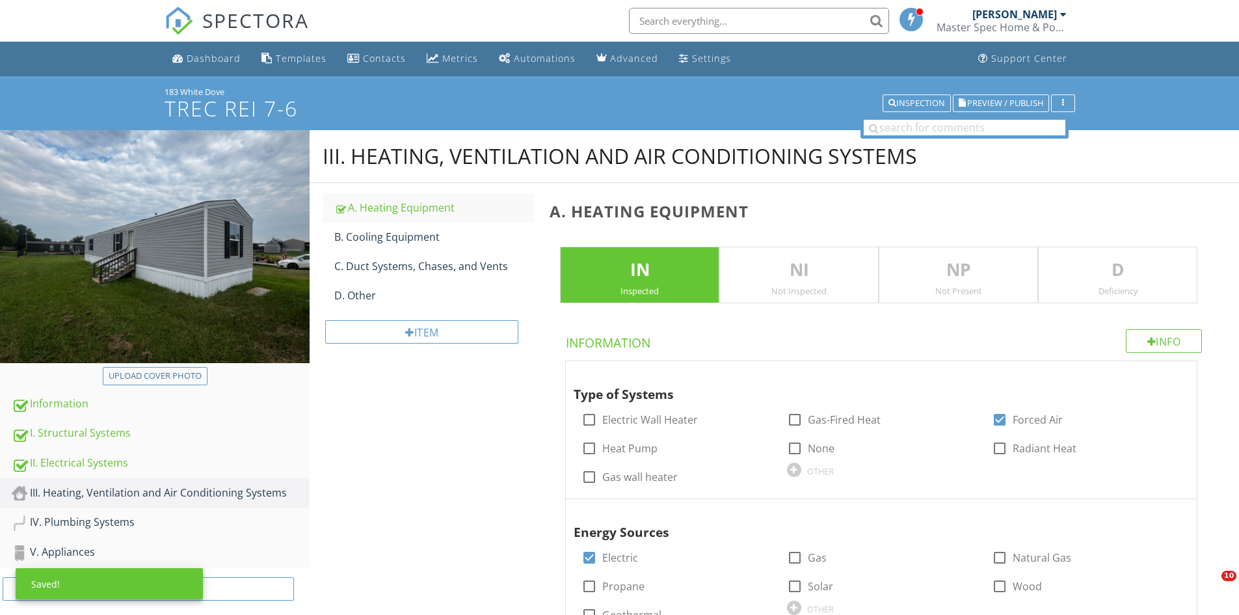
scroll to position [401, 0]
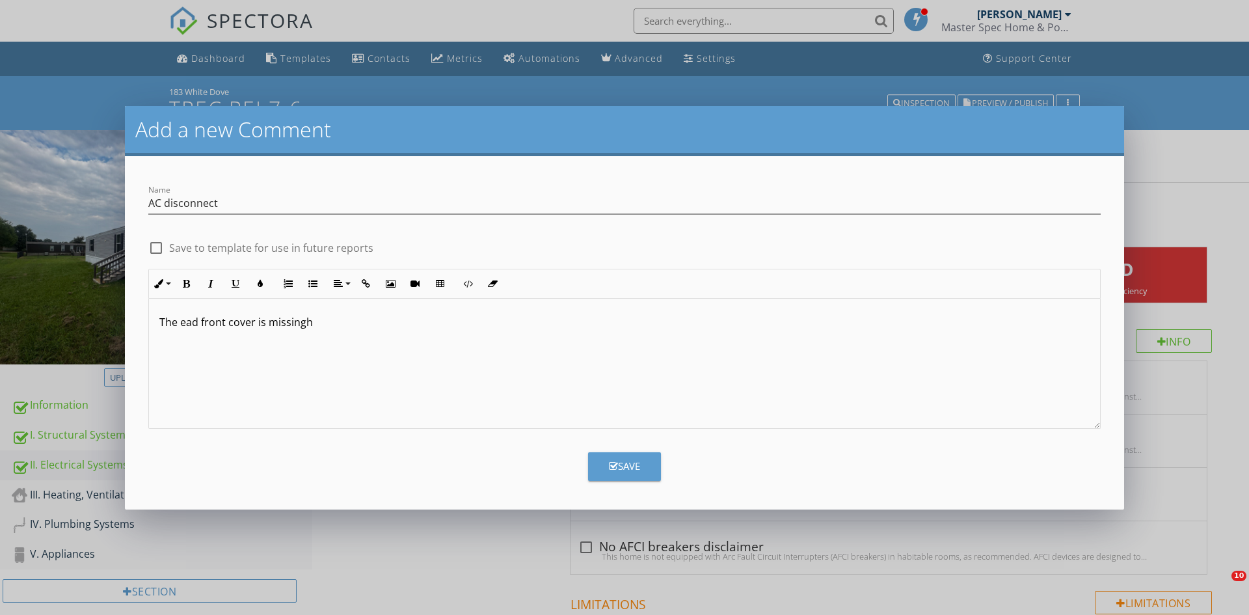
scroll to position [390, 0]
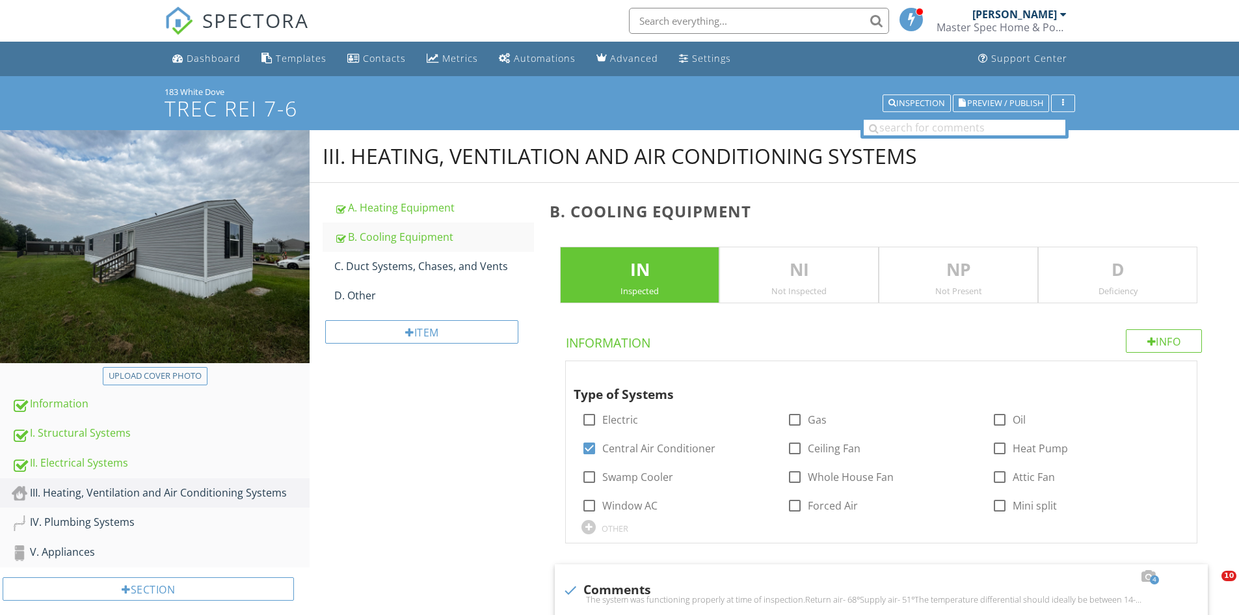
scroll to position [471, 0]
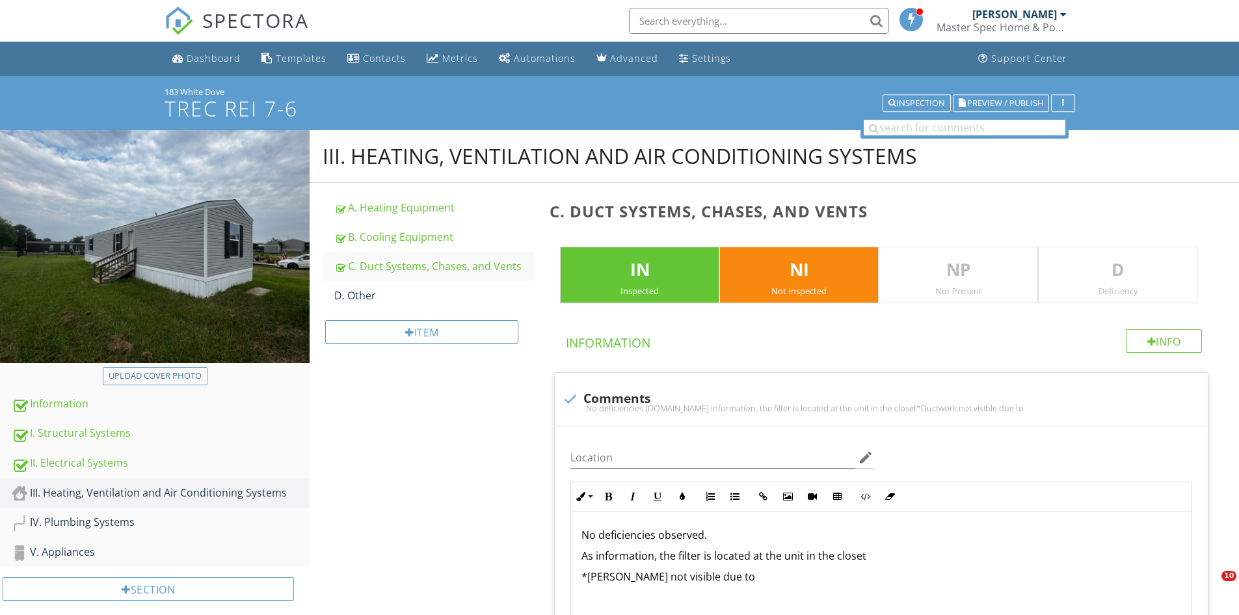
scroll to position [195, 0]
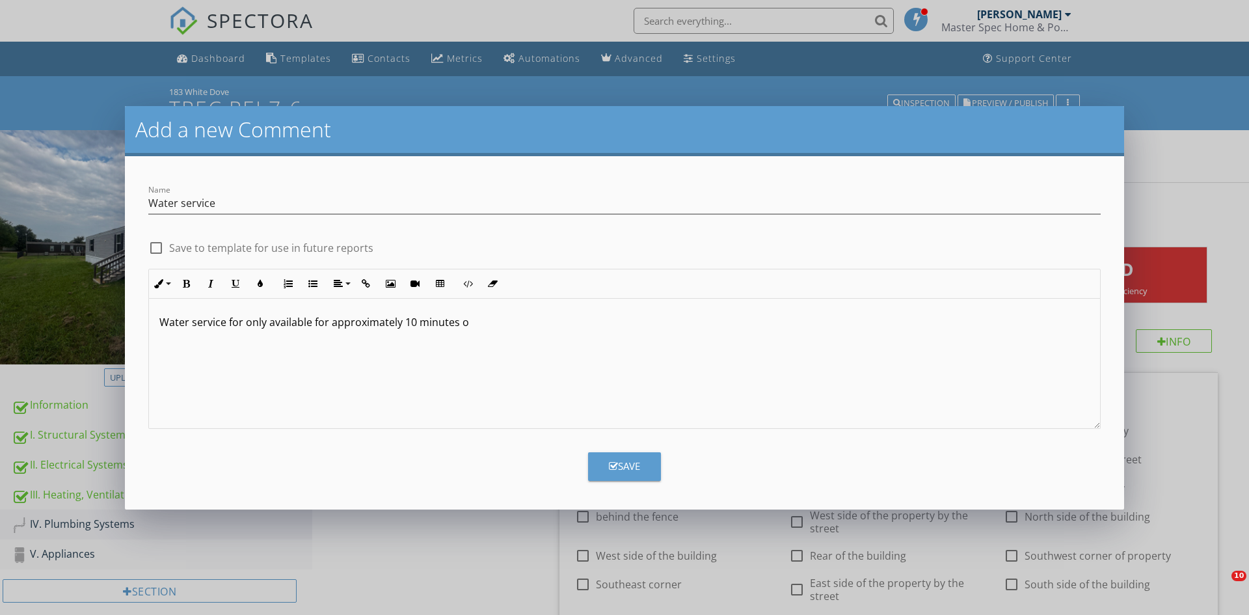
scroll to position [1561, 0]
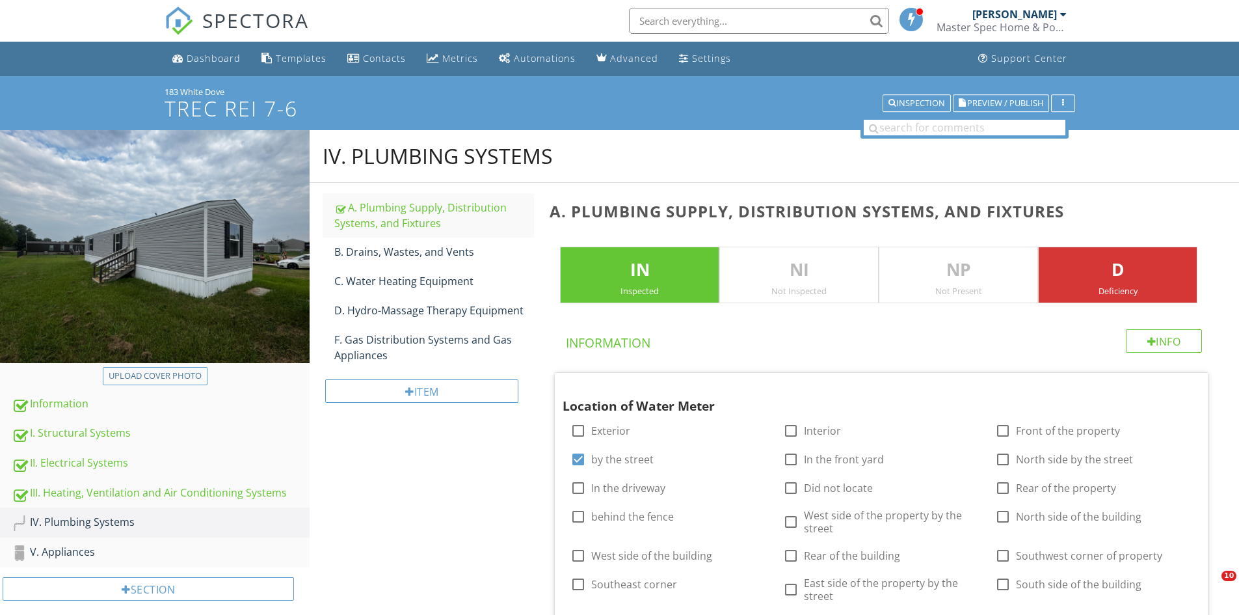
scroll to position [4544, 0]
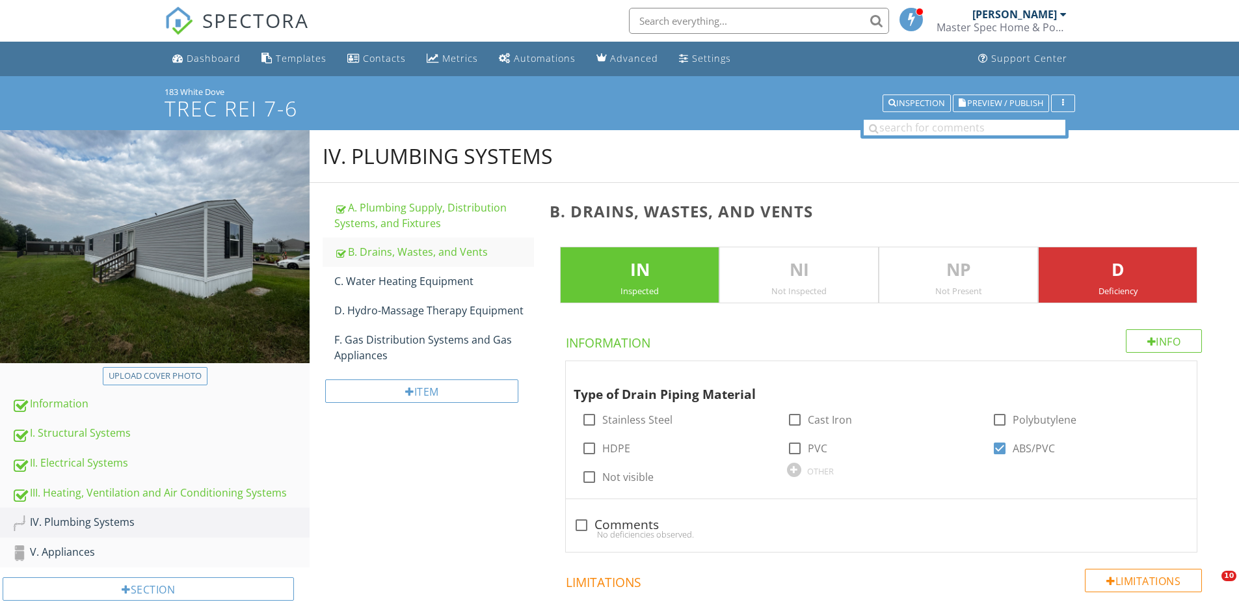
scroll to position [651, 0]
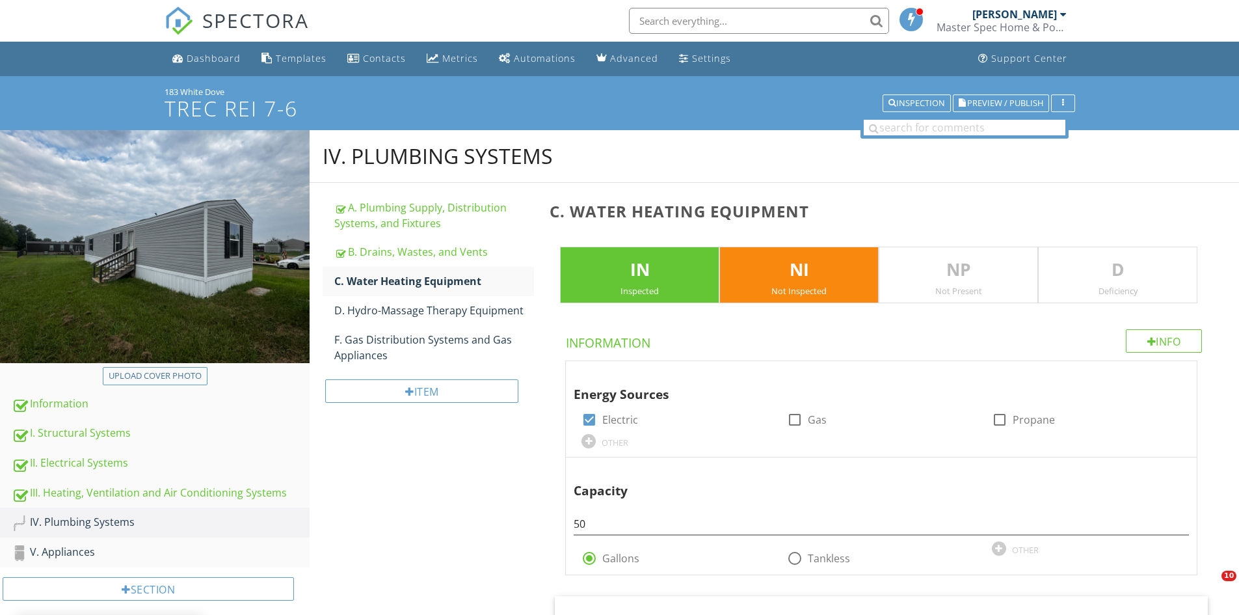
scroll to position [585, 0]
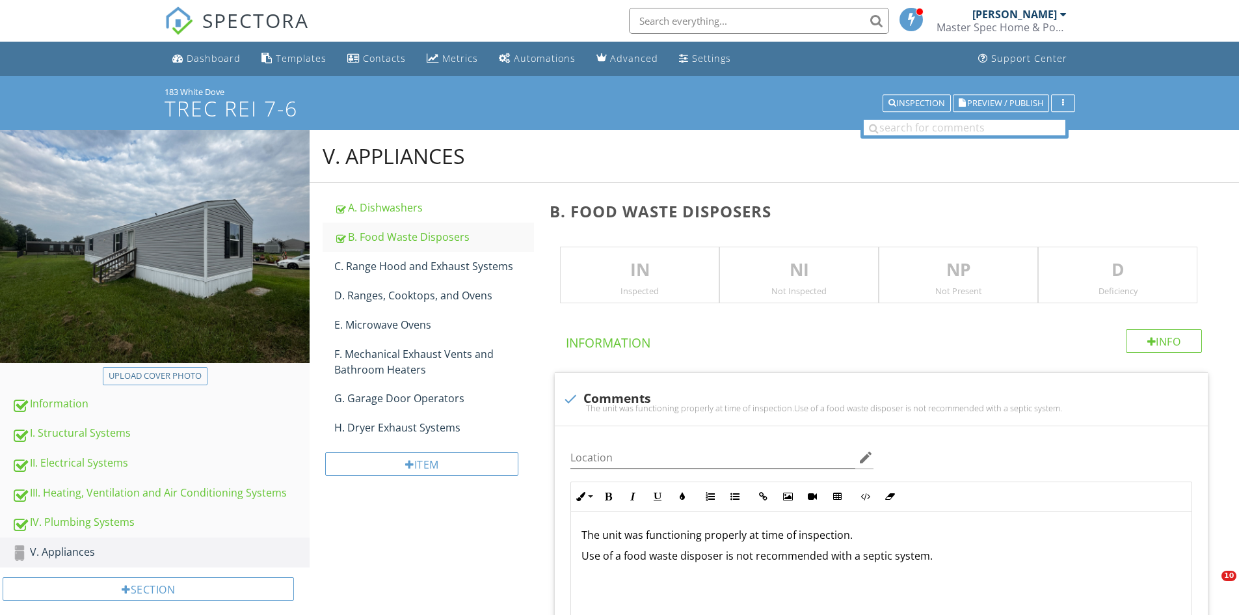
scroll to position [195, 0]
